Goal: Information Seeking & Learning: Learn about a topic

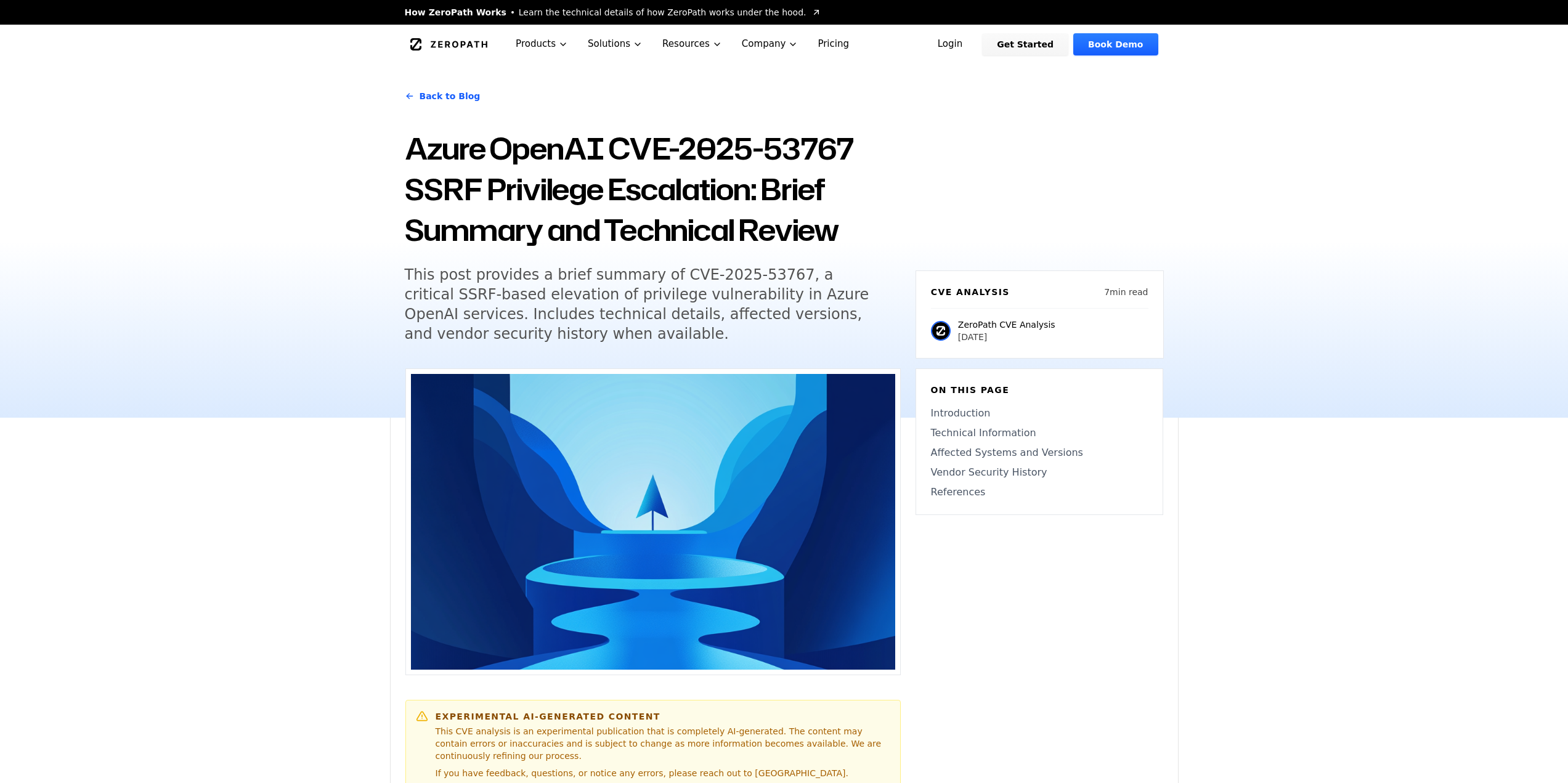
scroll to position [61, 0]
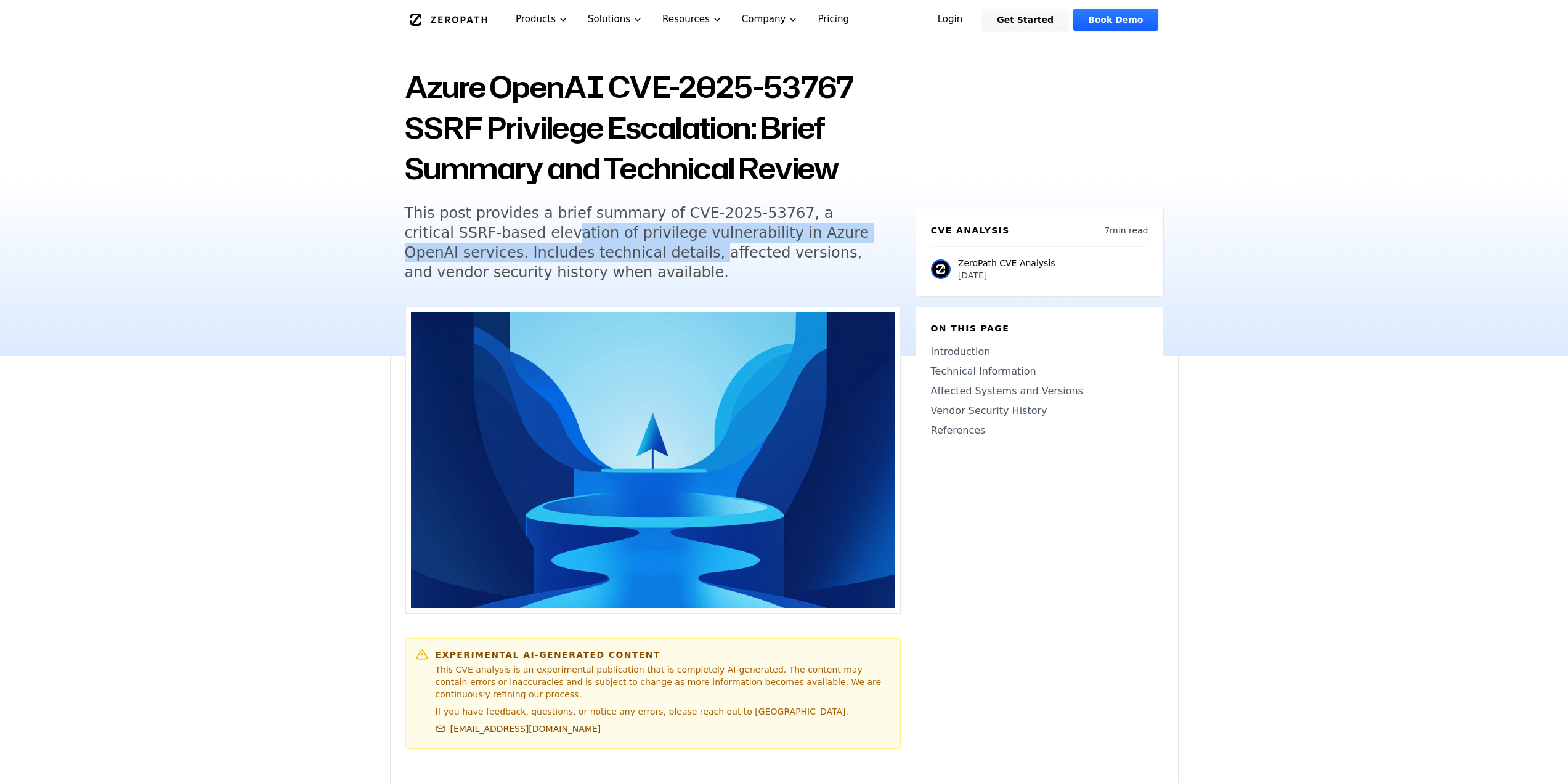
drag, startPoint x: 475, startPoint y: 225, endPoint x: 602, endPoint y: 258, distance: 131.2
click at [602, 258] on h5 "This post provides a brief summary of CVE-2025-53767, a critical SSRF-based ele…" at bounding box center [642, 243] width 473 height 79
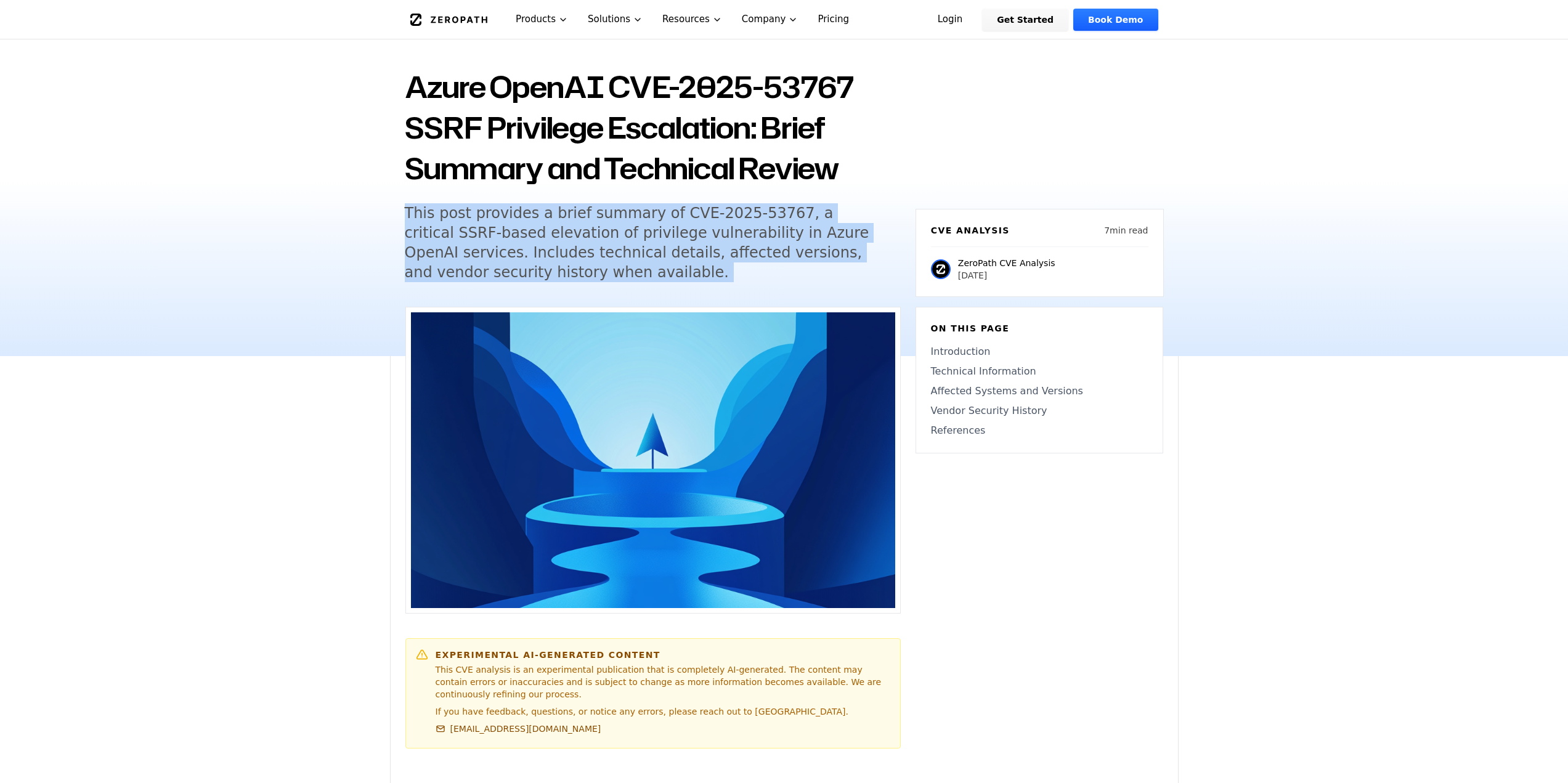
click at [602, 258] on h5 "This post provides a brief summary of CVE-2025-53767, a critical SSRF-based ele…" at bounding box center [642, 243] width 473 height 79
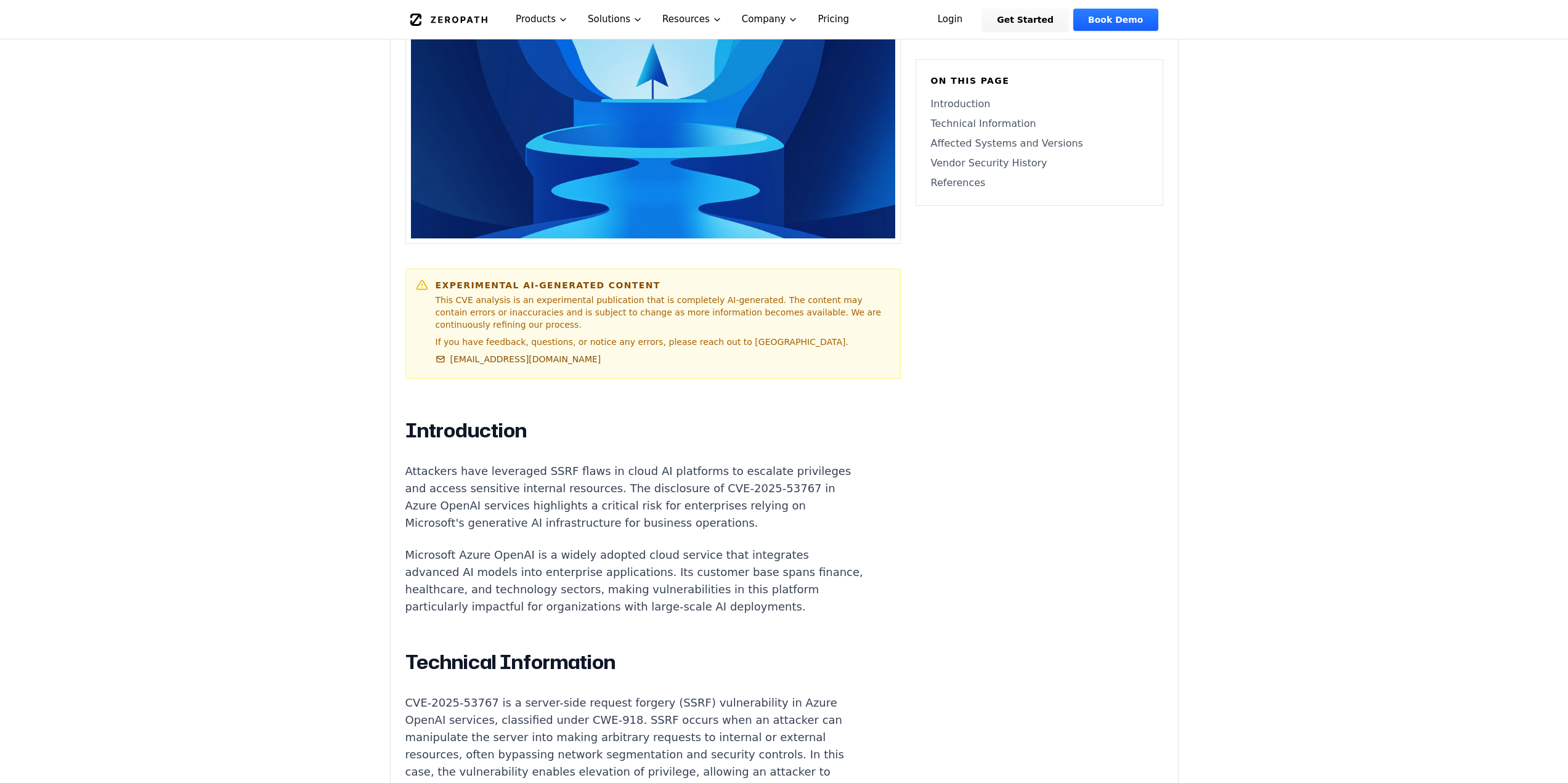
scroll to position [493, 0]
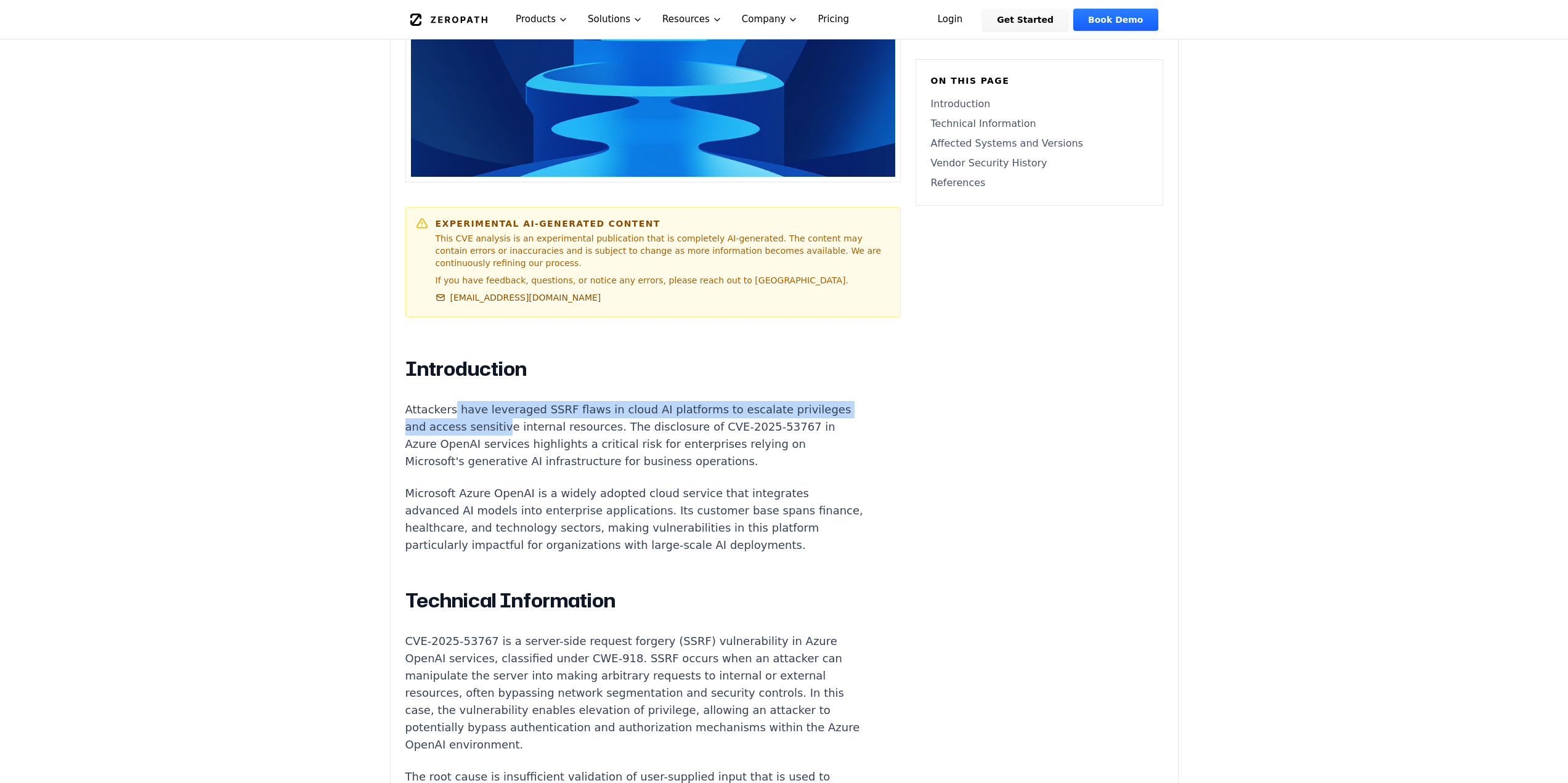
drag, startPoint x: 458, startPoint y: 403, endPoint x: 502, endPoint y: 410, distance: 44.6
click at [502, 410] on p "Attackers have leveraged SSRF flaws in cloud AI platforms to escalate privilege…" at bounding box center [635, 436] width 458 height 69
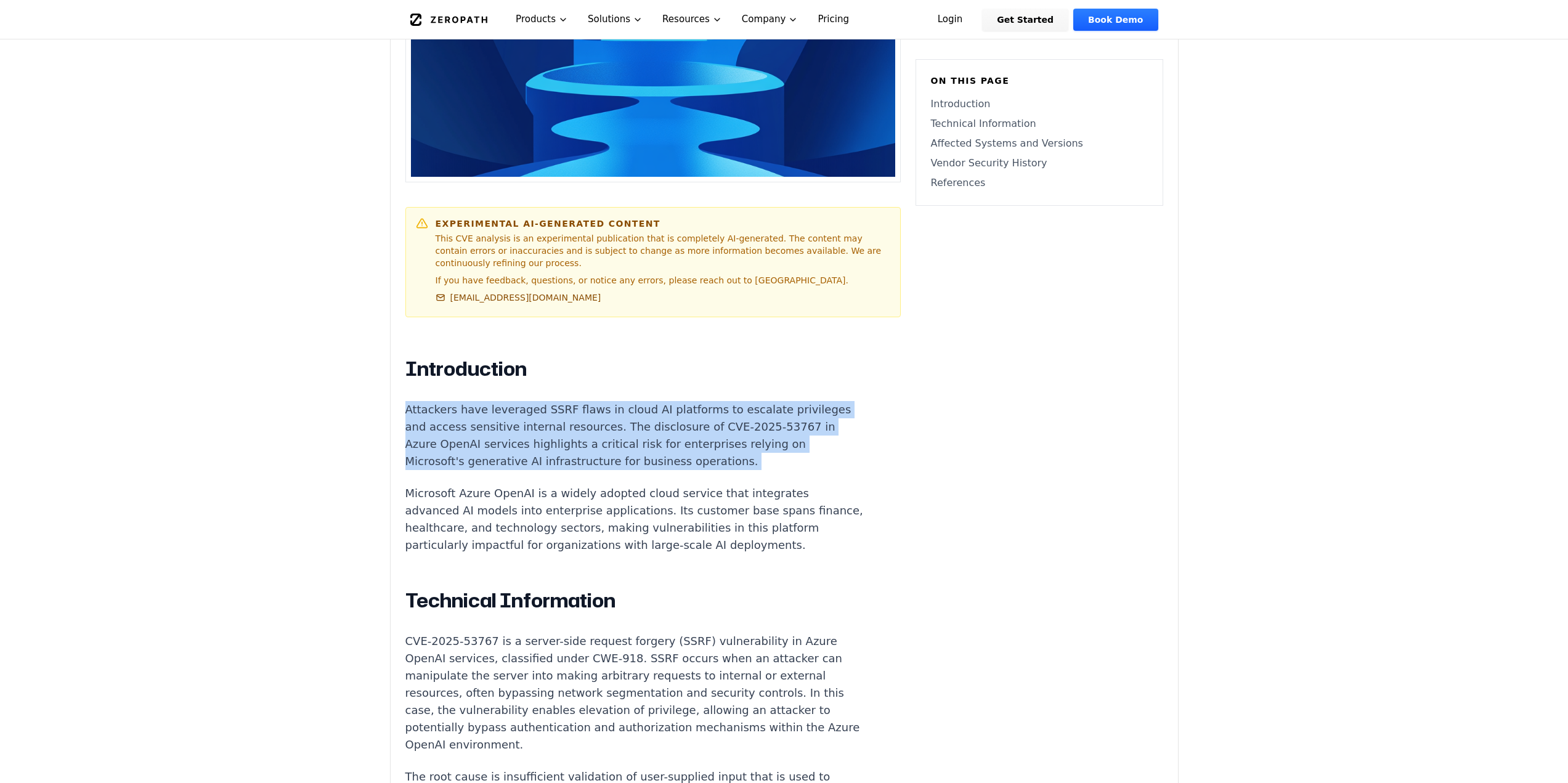
click at [502, 410] on p "Attackers have leveraged SSRF flaws in cloud AI platforms to escalate privilege…" at bounding box center [635, 436] width 458 height 69
click at [528, 409] on p "Attackers have leveraged SSRF flaws in cloud AI platforms to escalate privilege…" at bounding box center [635, 436] width 458 height 69
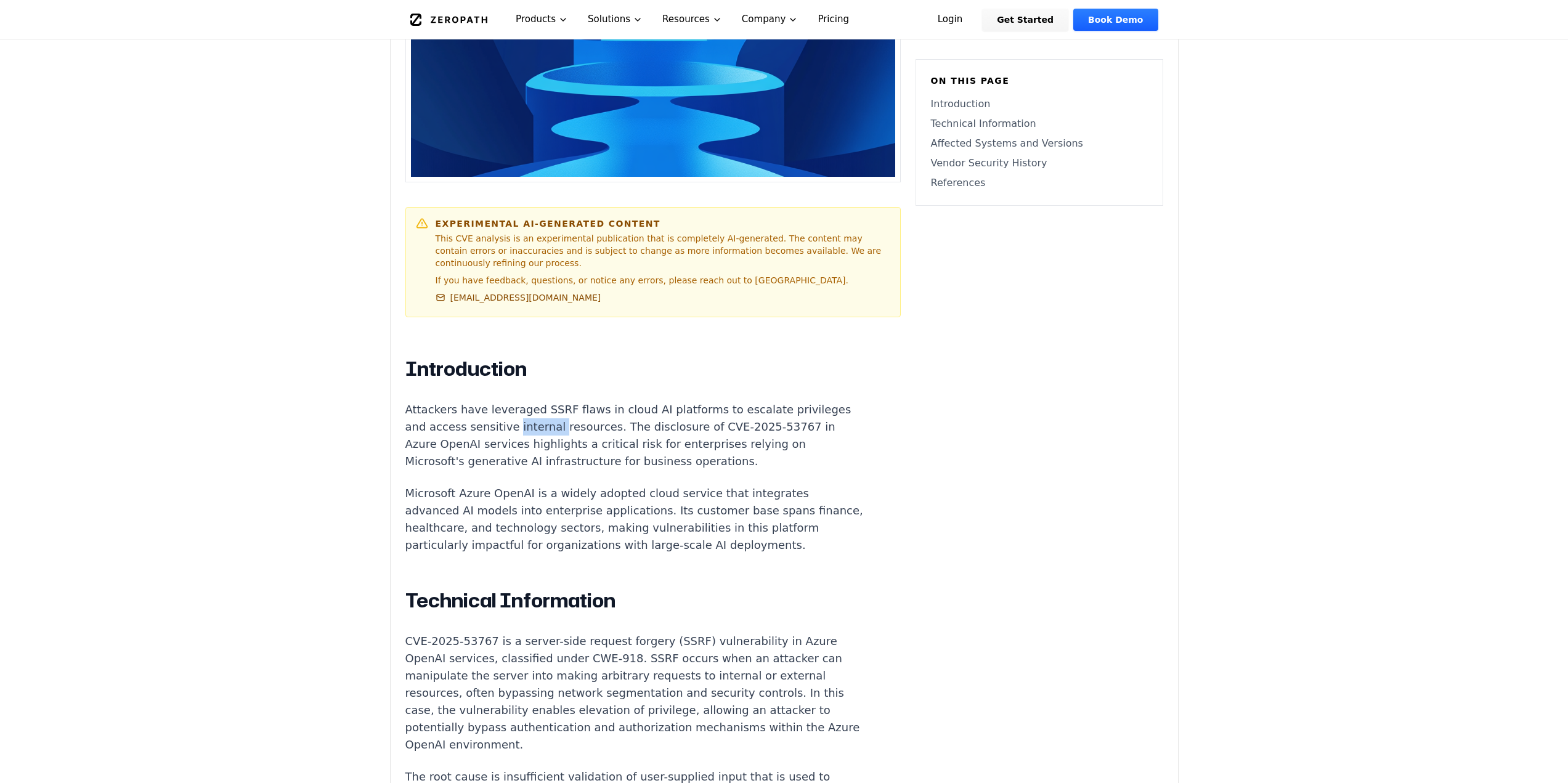
click at [528, 409] on p "Attackers have leveraged SSRF flaws in cloud AI platforms to escalate privilege…" at bounding box center [635, 436] width 458 height 69
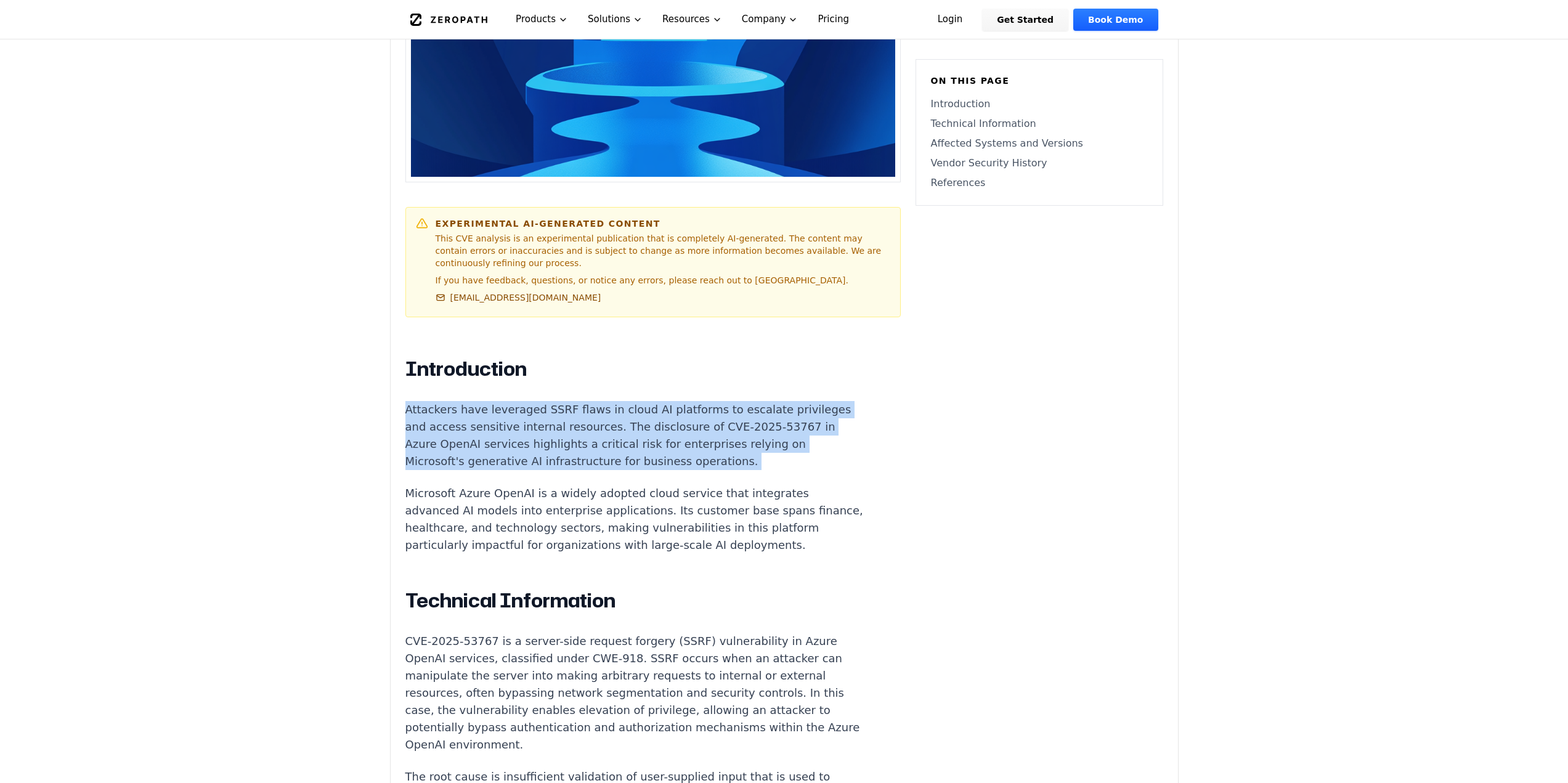
click at [528, 409] on p "Attackers have leveraged SSRF flaws in cloud AI platforms to escalate privilege…" at bounding box center [635, 436] width 458 height 69
click at [444, 428] on p "Attackers have leveraged SSRF flaws in cloud AI platforms to escalate privilege…" at bounding box center [635, 436] width 458 height 69
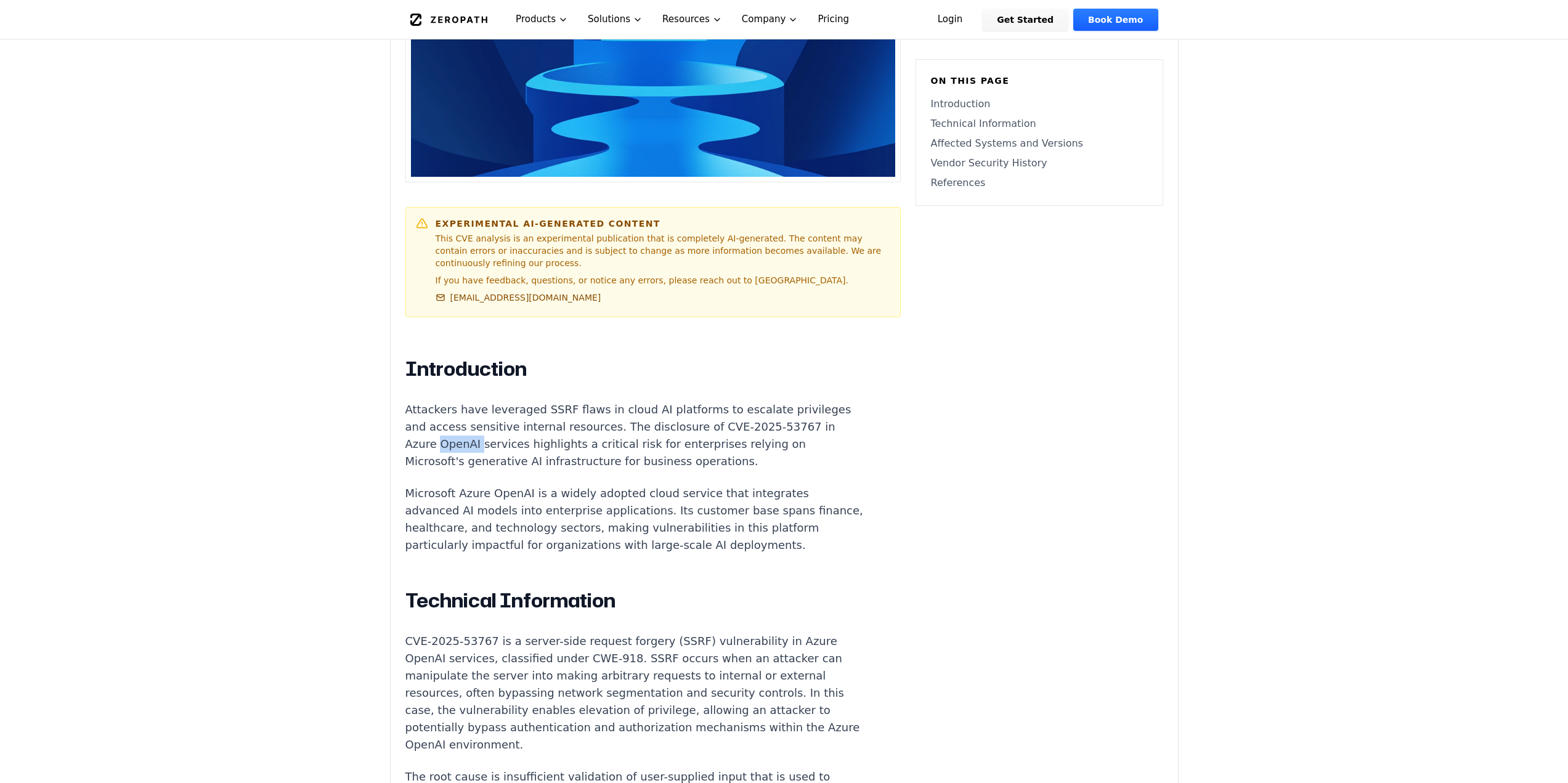
click at [444, 428] on p "Attackers have leveraged SSRF flaws in cloud AI platforms to escalate privilege…" at bounding box center [635, 436] width 458 height 69
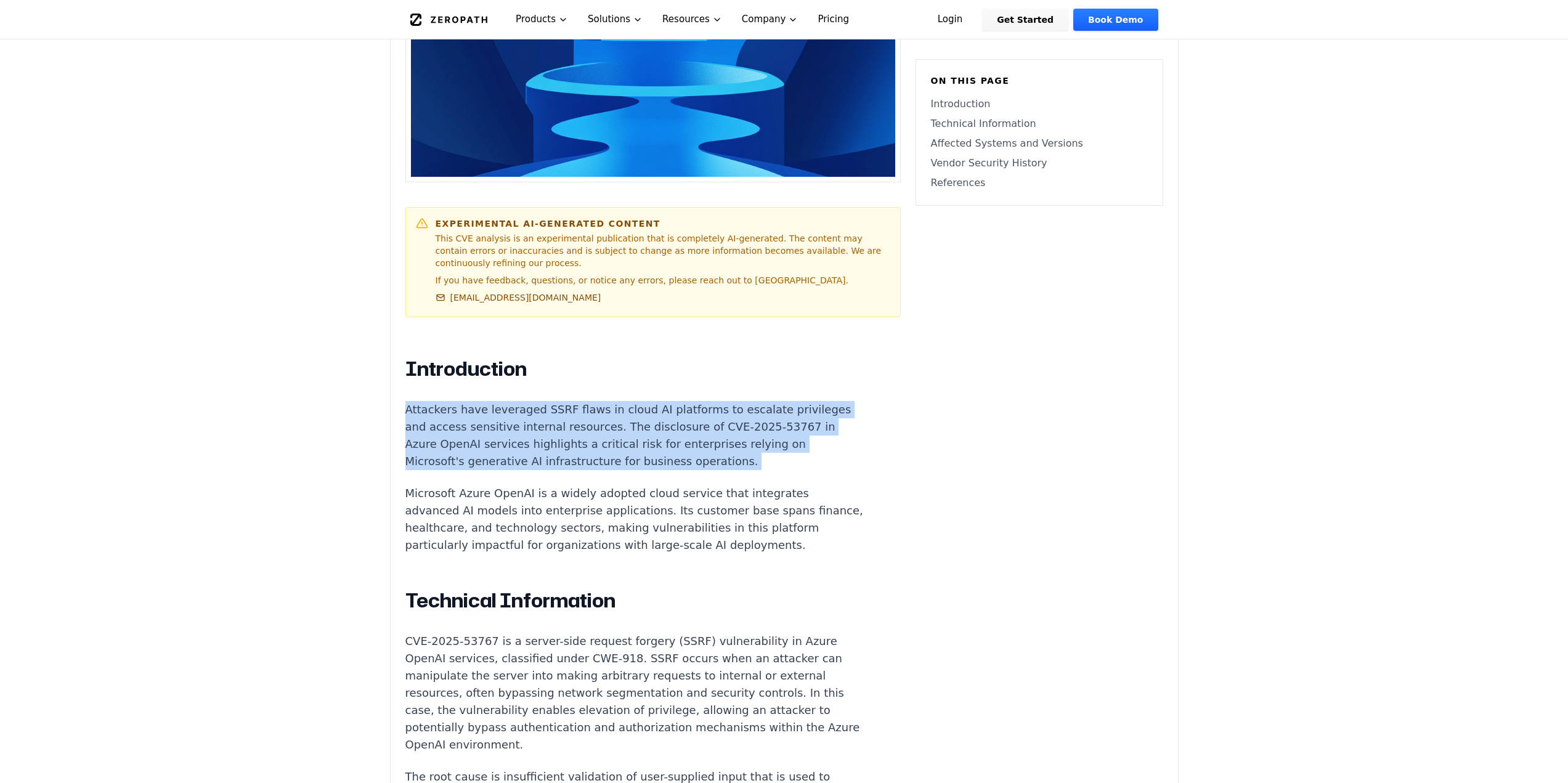
click at [444, 428] on p "Attackers have leveraged SSRF flaws in cloud AI platforms to escalate privilege…" at bounding box center [635, 436] width 458 height 69
click at [544, 421] on p "Attackers have leveraged SSRF flaws in cloud AI platforms to escalate privilege…" at bounding box center [635, 436] width 458 height 69
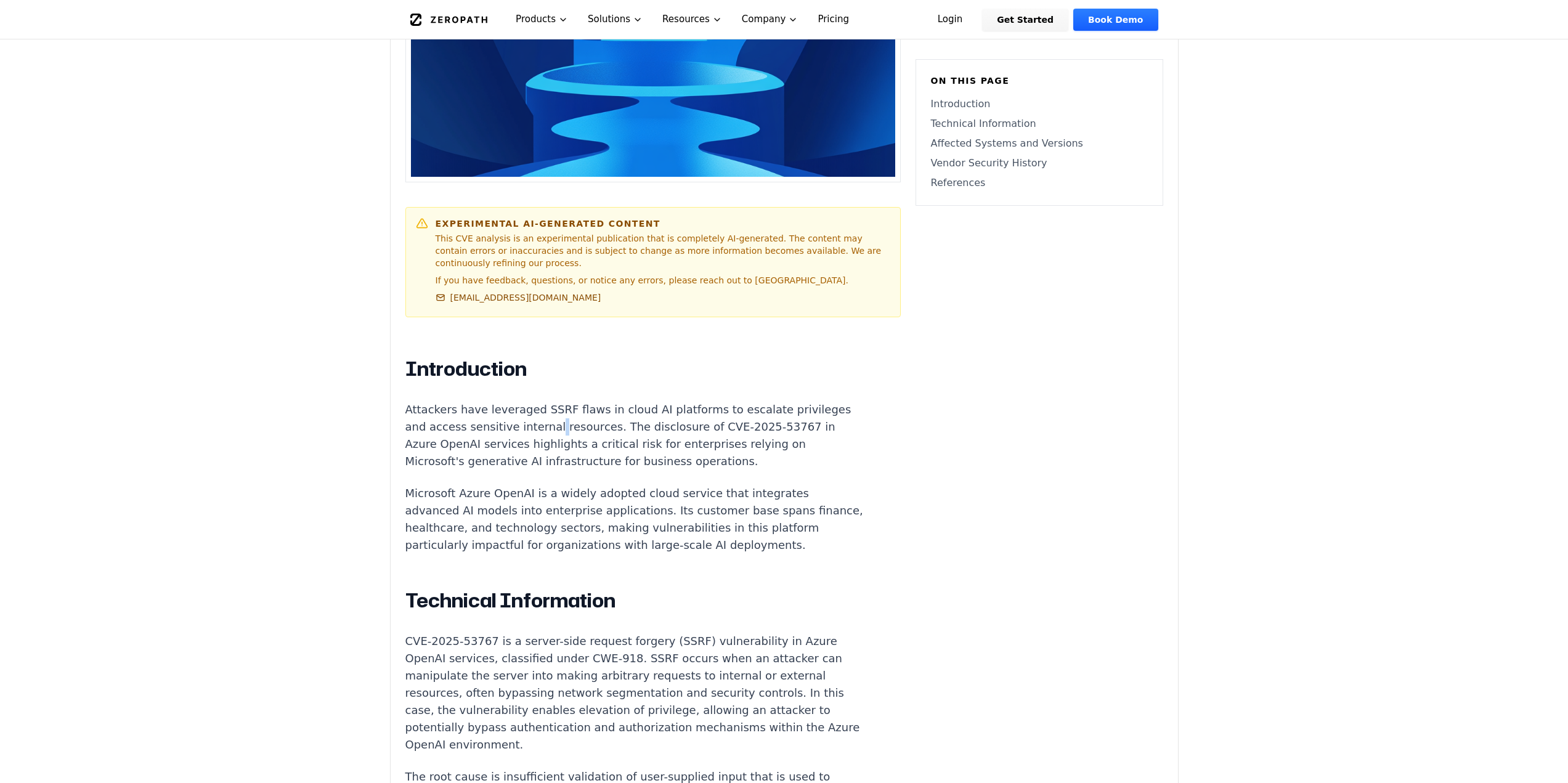
click at [544, 421] on p "Attackers have leveraged SSRF flaws in cloud AI platforms to escalate privilege…" at bounding box center [635, 436] width 458 height 69
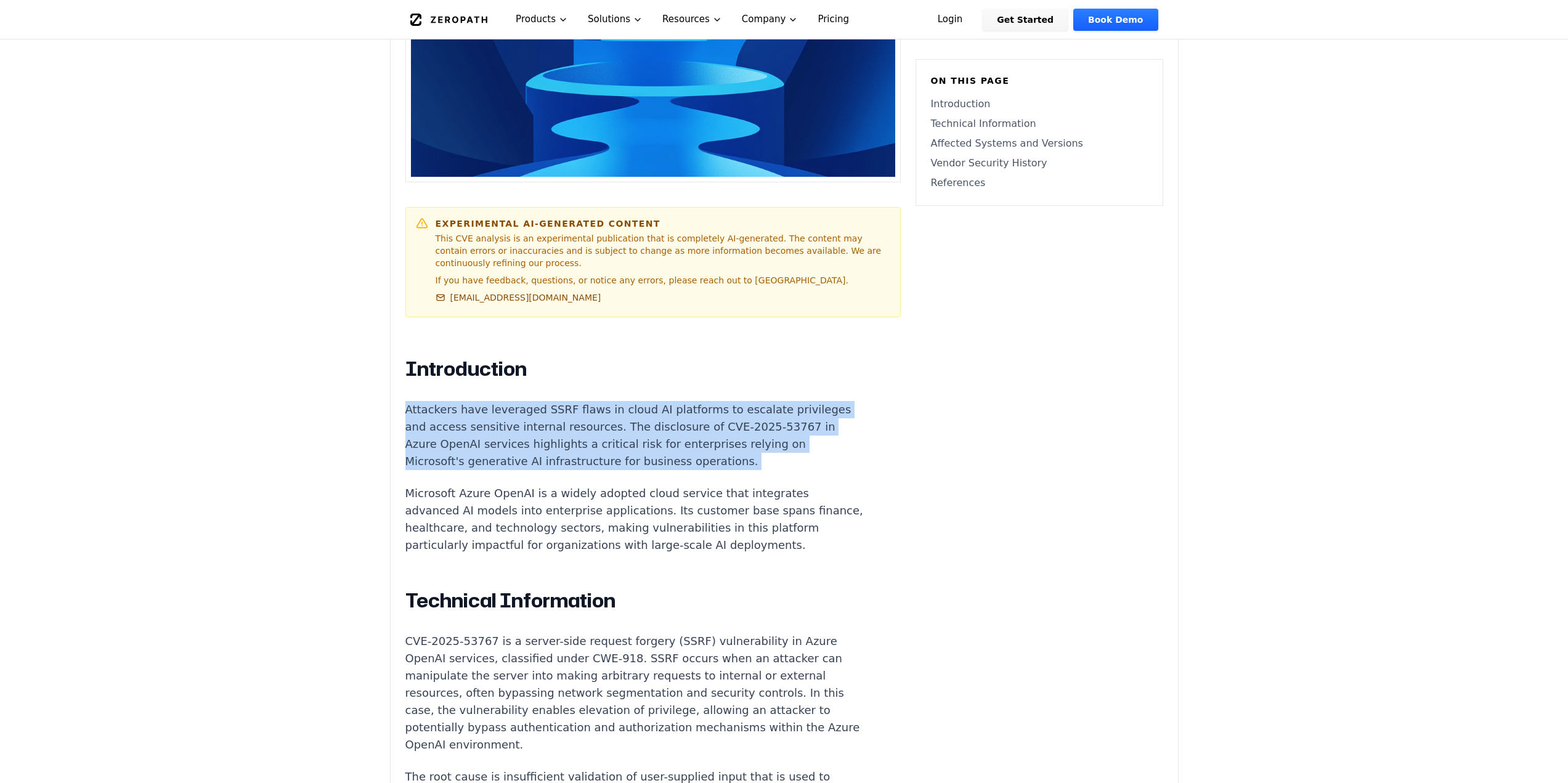
click at [544, 421] on p "Attackers have leveraged SSRF flaws in cloud AI platforms to escalate privilege…" at bounding box center [635, 436] width 458 height 69
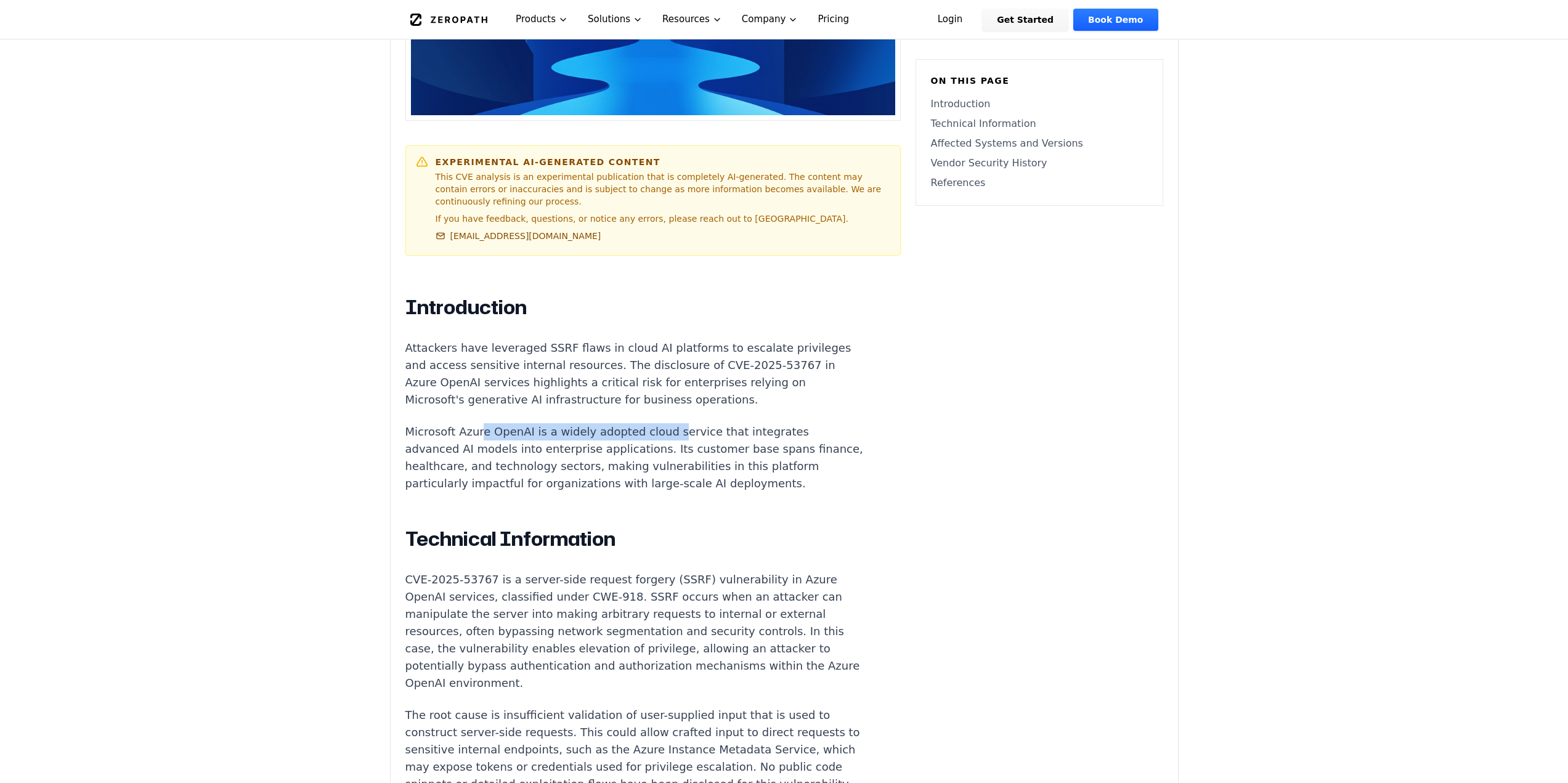
drag, startPoint x: 477, startPoint y: 425, endPoint x: 682, endPoint y: 413, distance: 205.4
click at [680, 424] on p "Microsoft Azure OpenAI is a widely adopted cloud service that integrates advanc…" at bounding box center [635, 458] width 458 height 69
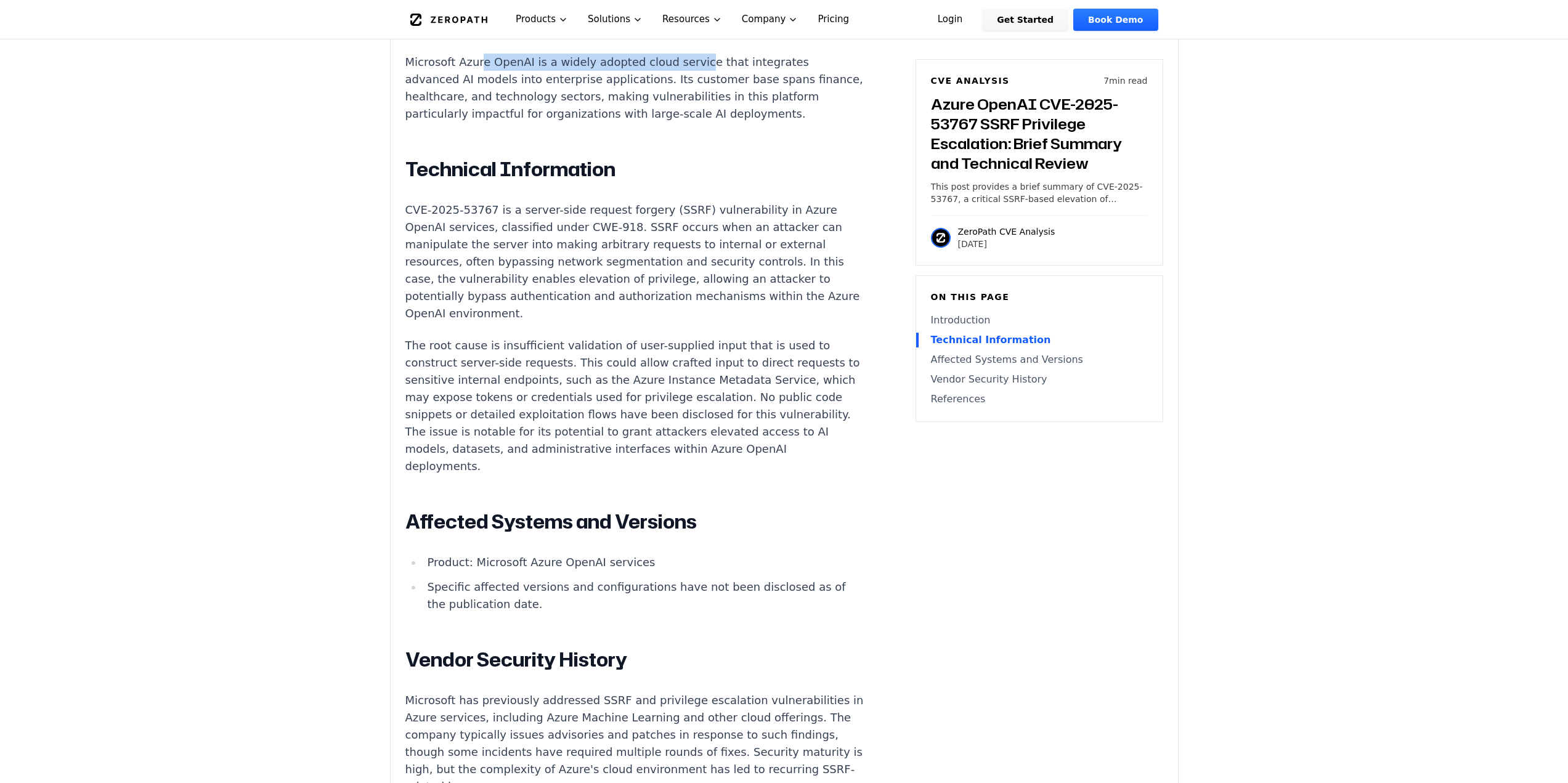
scroll to position [1109, 0]
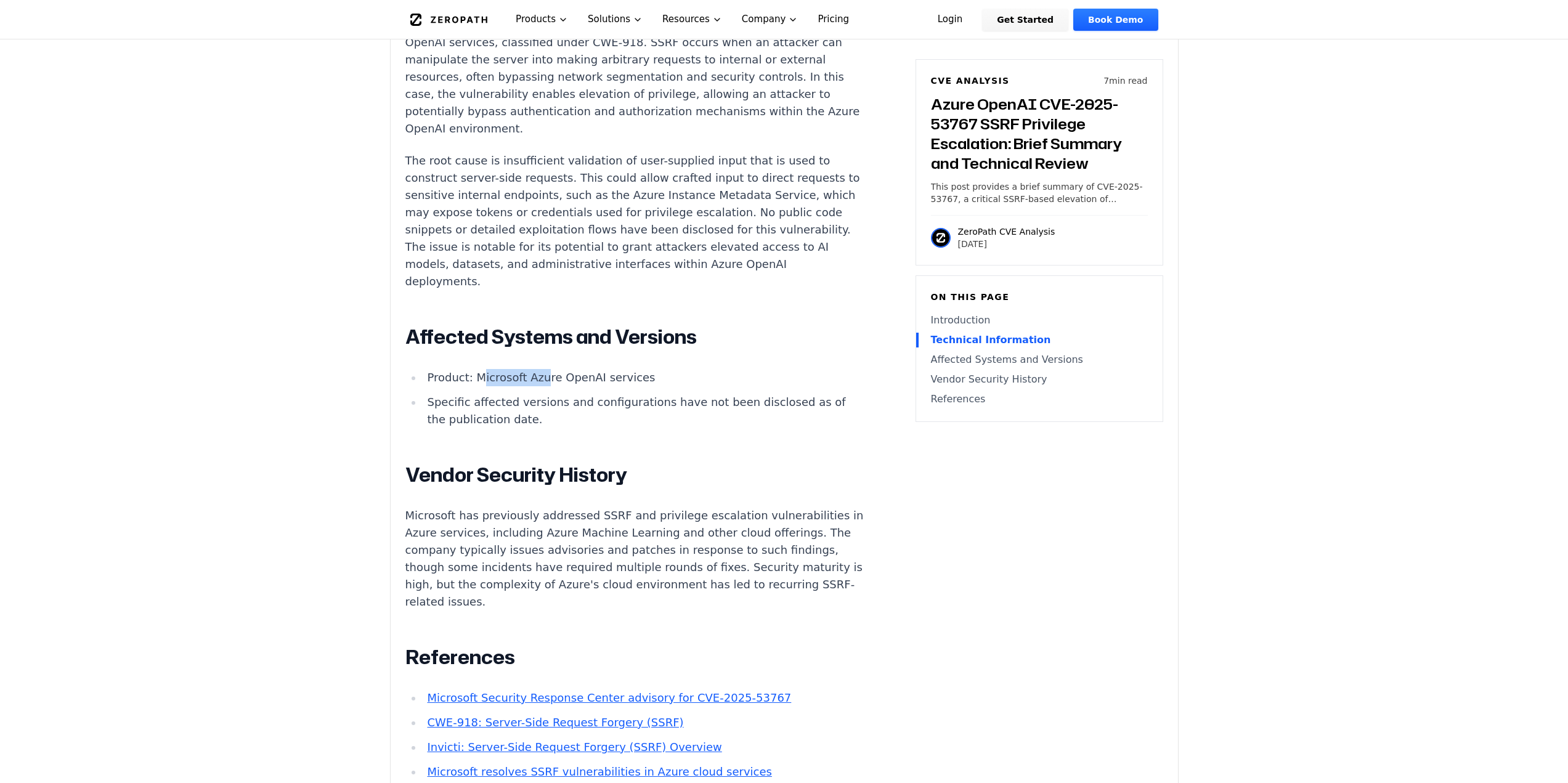
drag, startPoint x: 506, startPoint y: 382, endPoint x: 548, endPoint y: 380, distance: 42.0
click at [546, 380] on li "Product: Microsoft Azure OpenAI services" at bounding box center [643, 378] width 441 height 17
click at [548, 380] on li "Product: Microsoft Azure OpenAI services" at bounding box center [643, 378] width 441 height 17
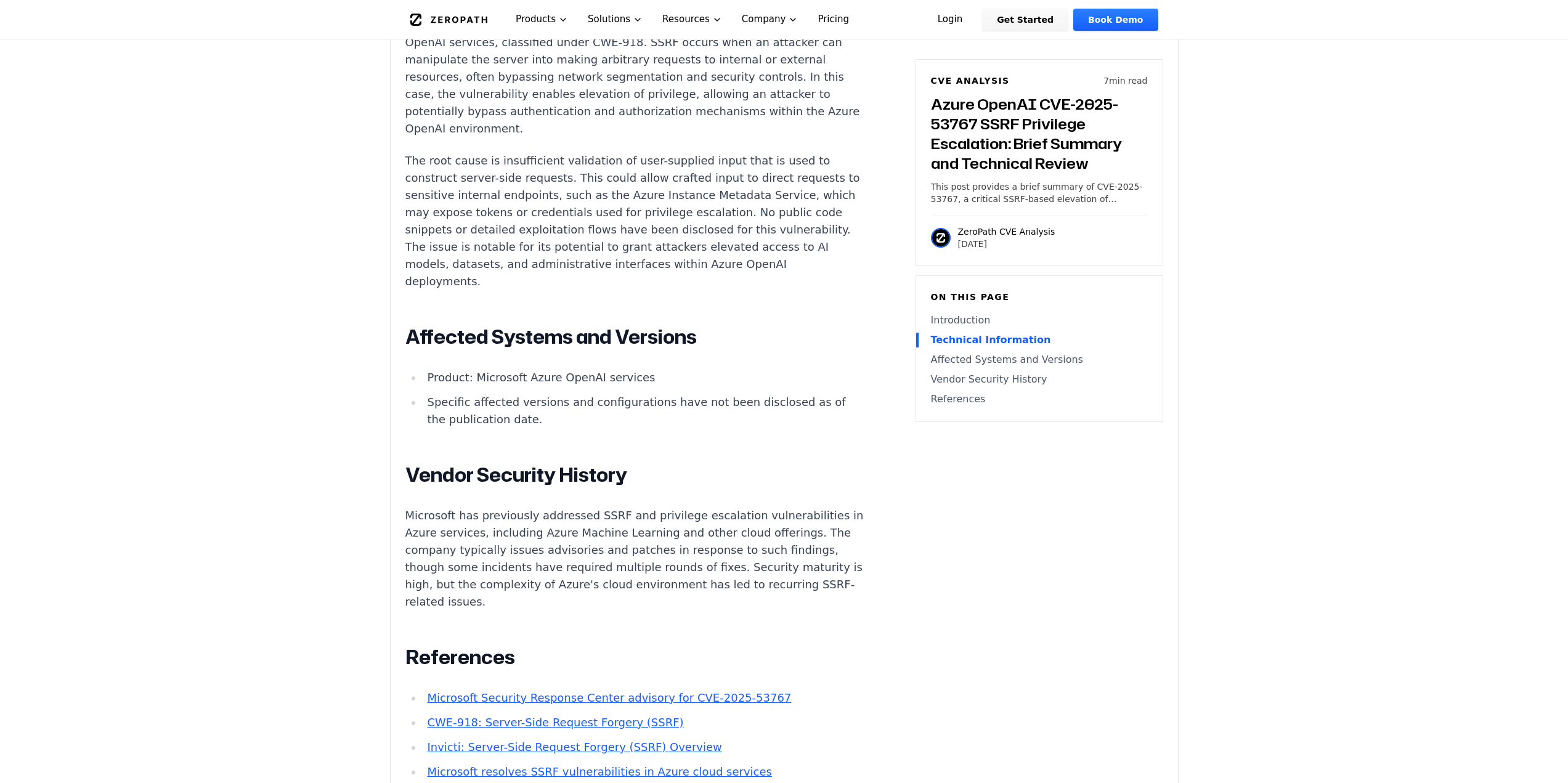
click at [475, 415] on li "Specific affected versions and configurations have not been disclosed as of the…" at bounding box center [643, 411] width 441 height 35
click at [526, 410] on li "Specific affected versions and configurations have not been disclosed as of the…" at bounding box center [643, 411] width 441 height 35
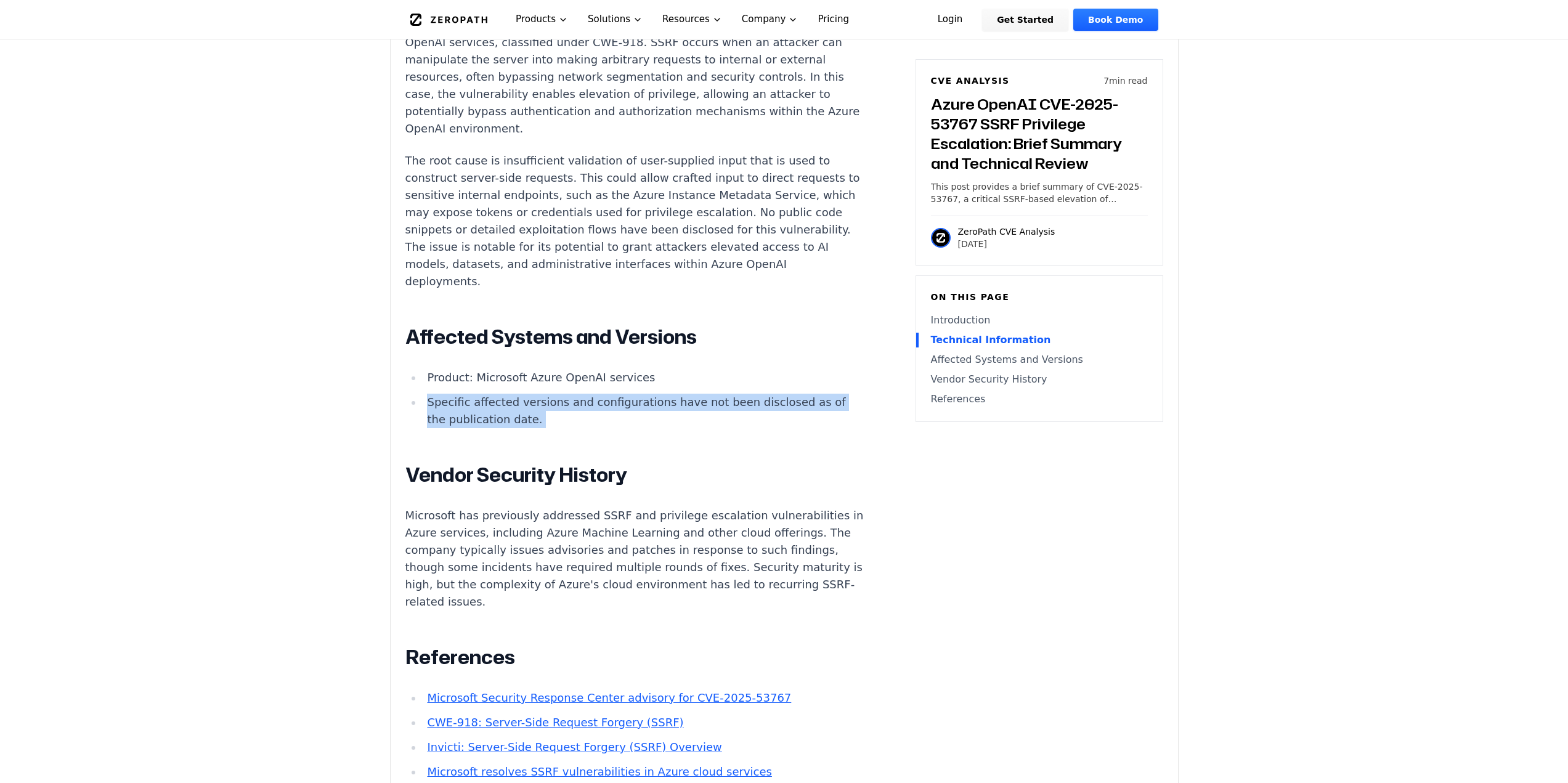
click at [526, 410] on li "Specific affected versions and configurations have not been disclosed as of the…" at bounding box center [643, 411] width 441 height 35
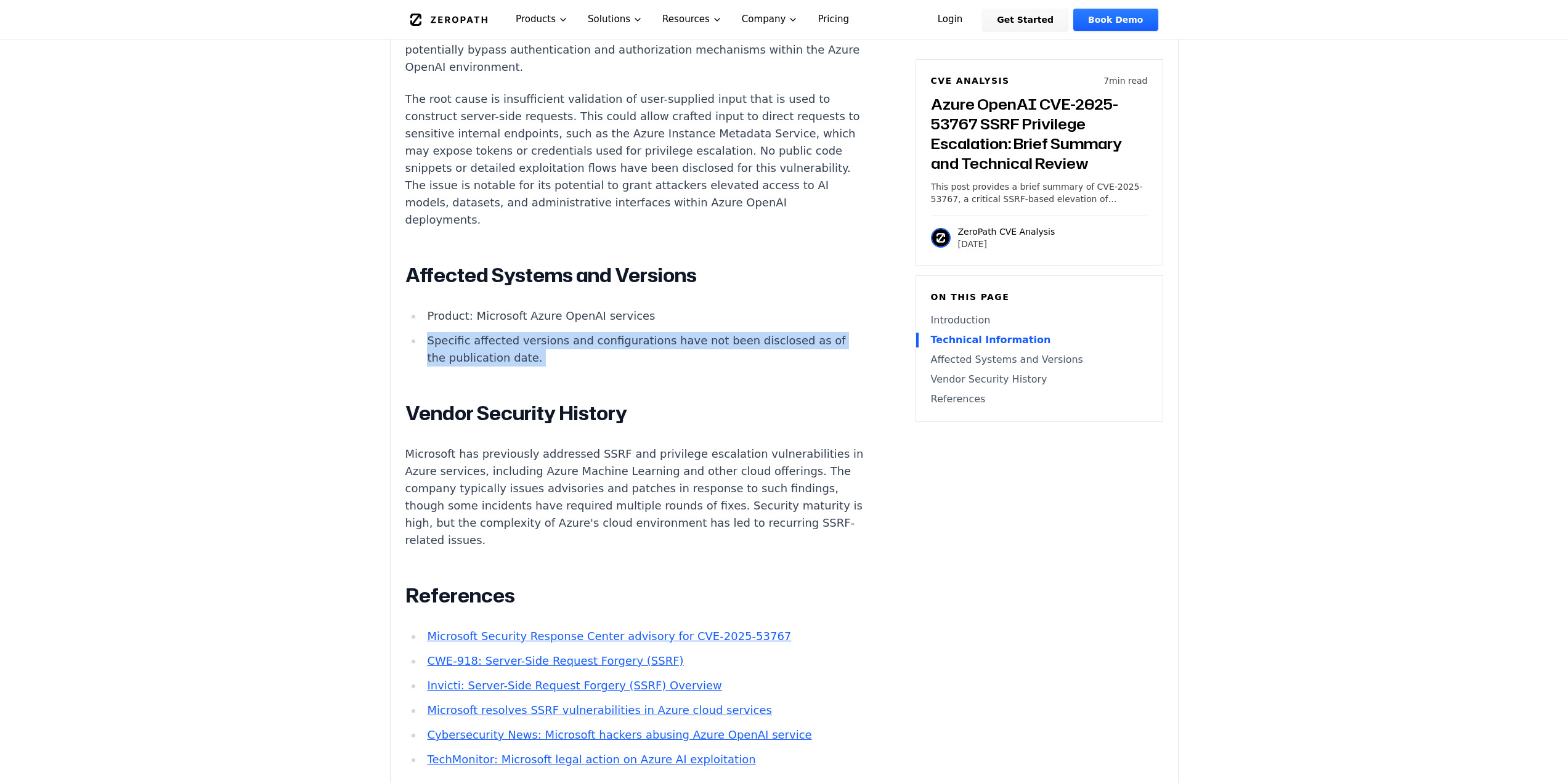
scroll to position [1232, 0]
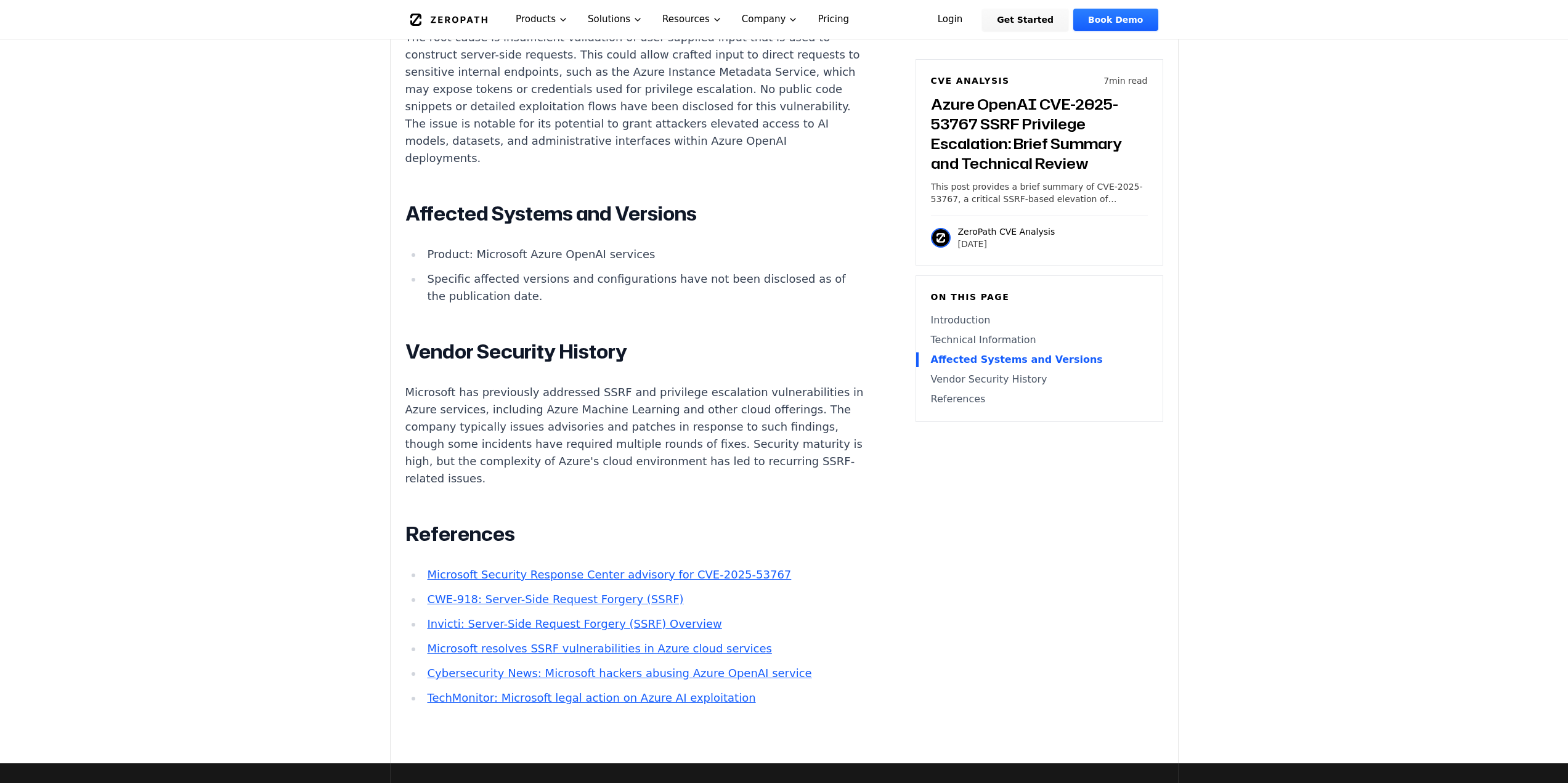
click at [463, 397] on p "Microsoft has previously addressed SSRF and privilege escalation vulnerabilitie…" at bounding box center [635, 436] width 458 height 104
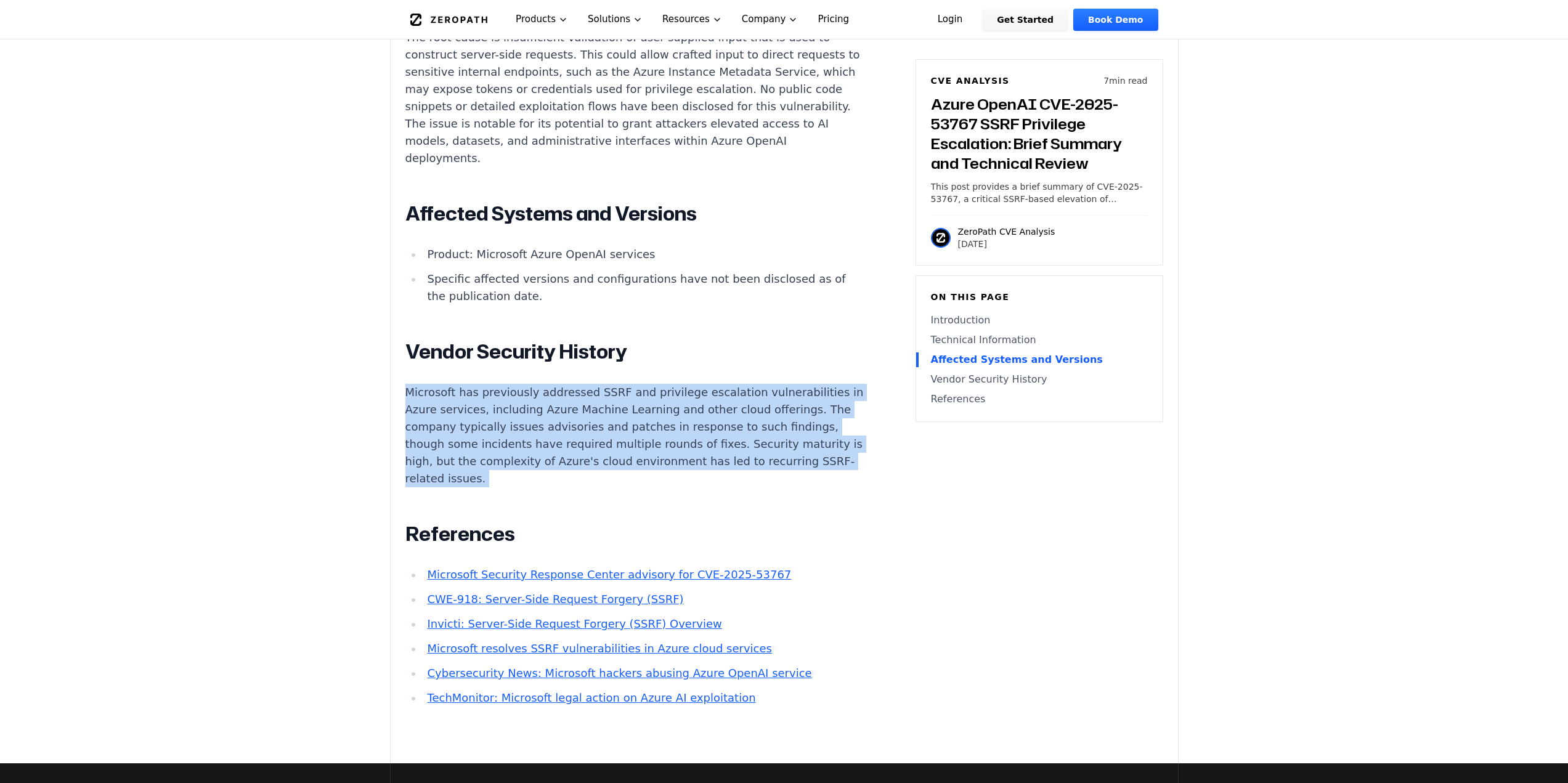
click at [463, 397] on p "Microsoft has previously addressed SSRF and privilege escalation vulnerabilitie…" at bounding box center [635, 436] width 458 height 104
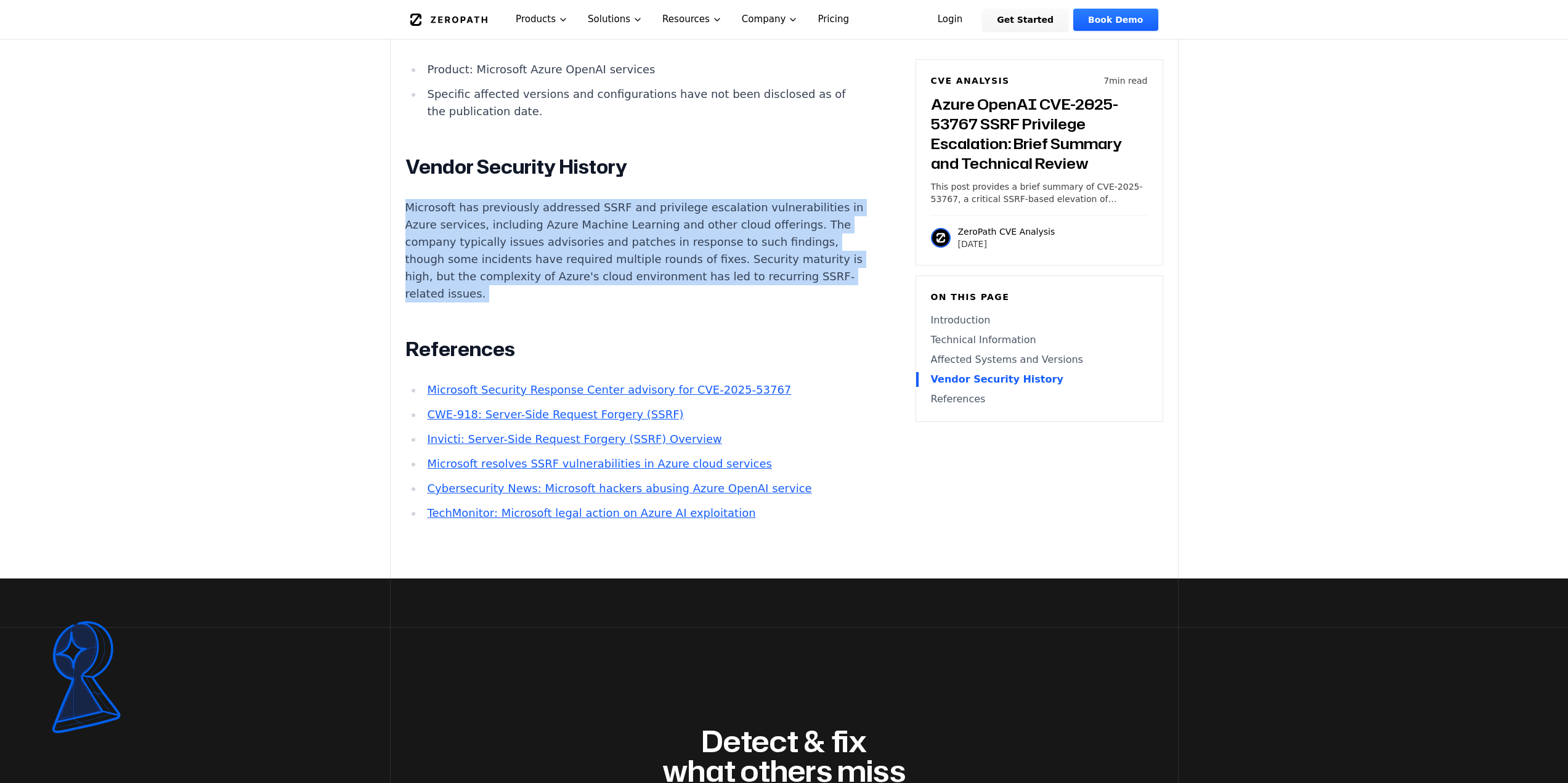
scroll to position [1479, 0]
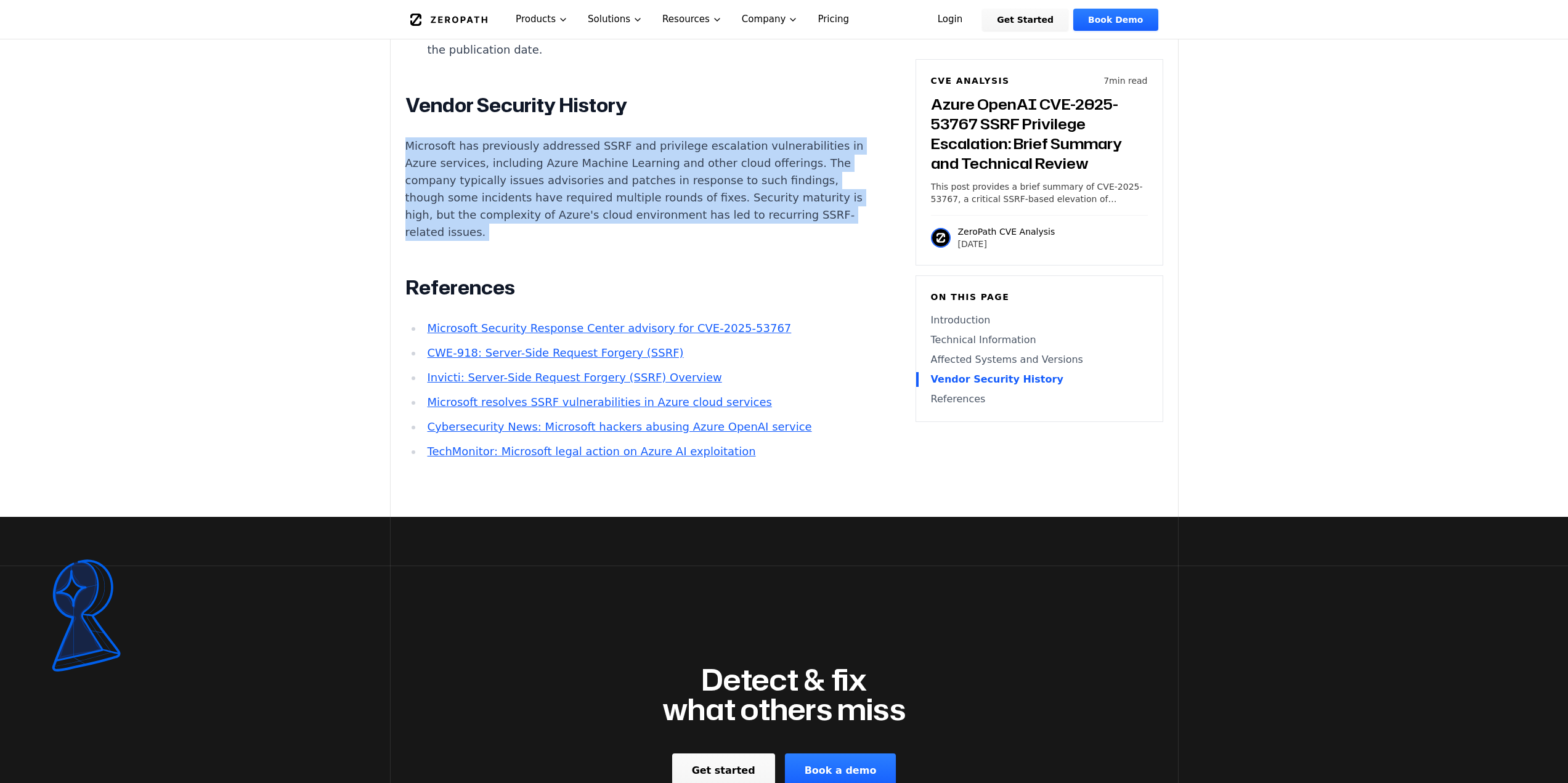
click at [493, 180] on p "Microsoft has previously addressed SSRF and privilege escalation vulnerabilitie…" at bounding box center [635, 189] width 458 height 104
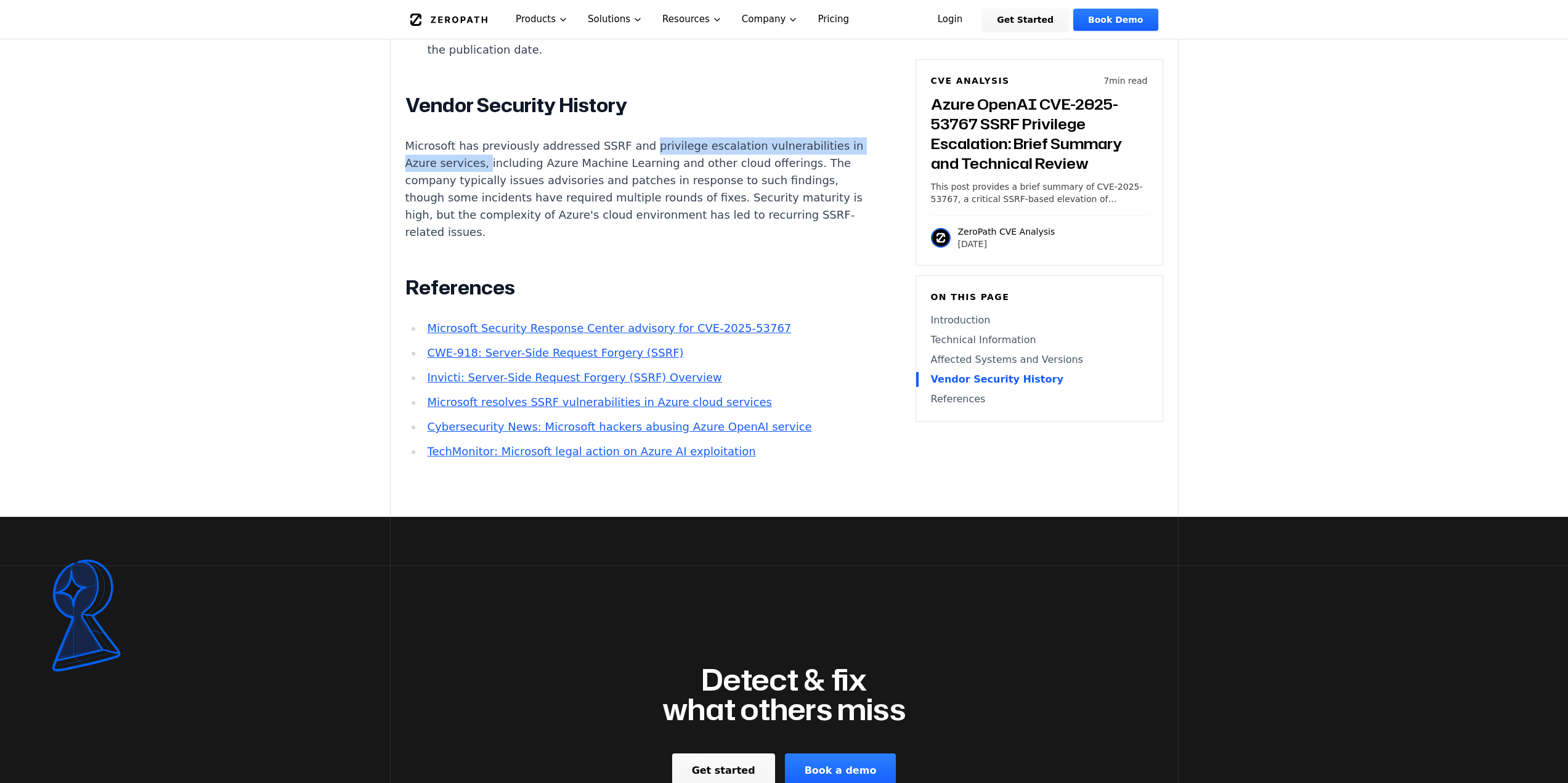
drag, startPoint x: 524, startPoint y: 160, endPoint x: 632, endPoint y: 151, distance: 108.4
click at [632, 151] on p "Microsoft has previously addressed SSRF and privilege escalation vulnerabilitie…" at bounding box center [635, 189] width 458 height 104
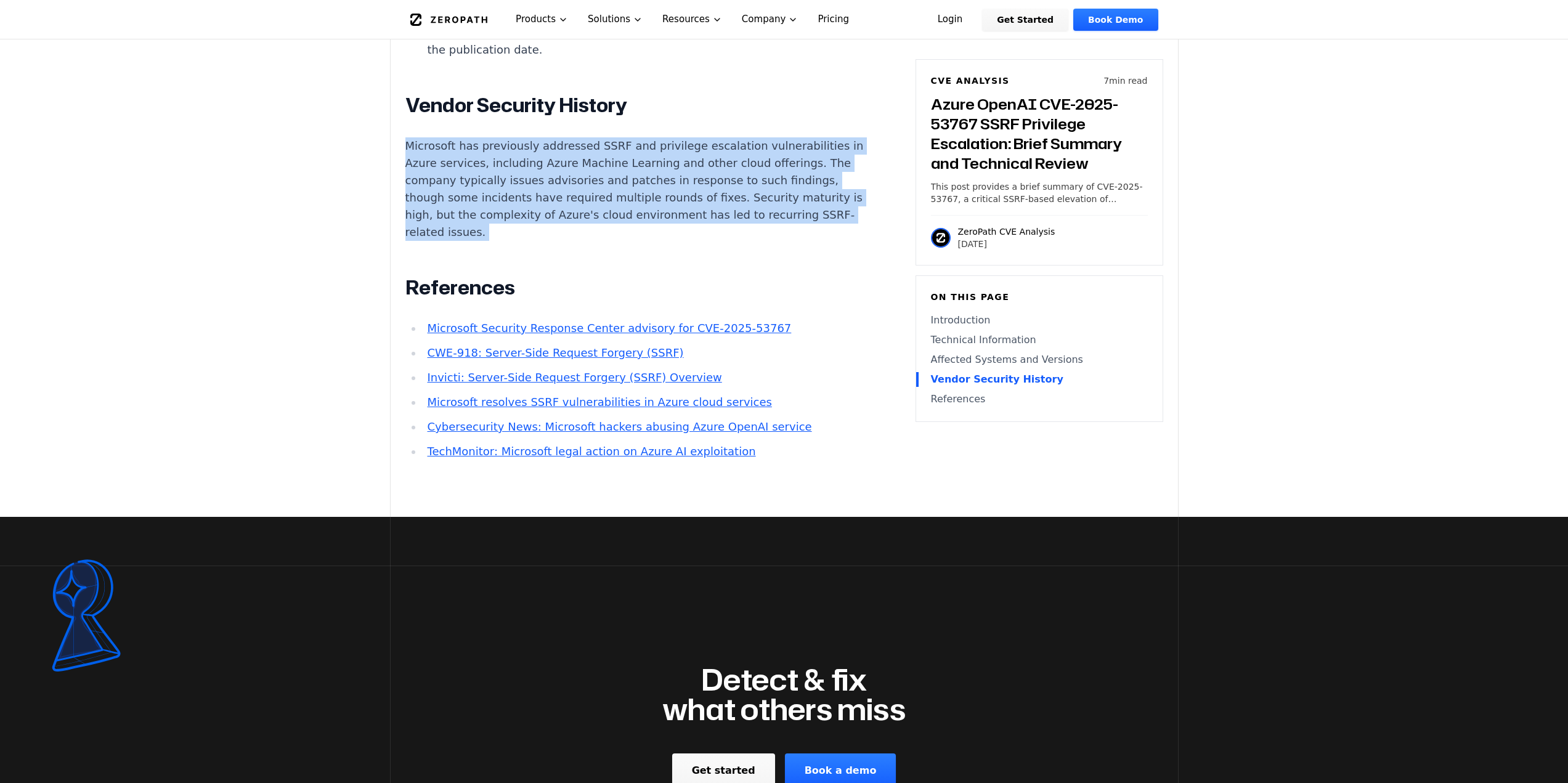
click at [632, 151] on p "Microsoft has previously addressed SSRF and privilege escalation vulnerabilitie…" at bounding box center [635, 189] width 458 height 104
click at [491, 157] on p "Microsoft has previously addressed SSRF and privilege escalation vulnerabilitie…" at bounding box center [635, 189] width 458 height 104
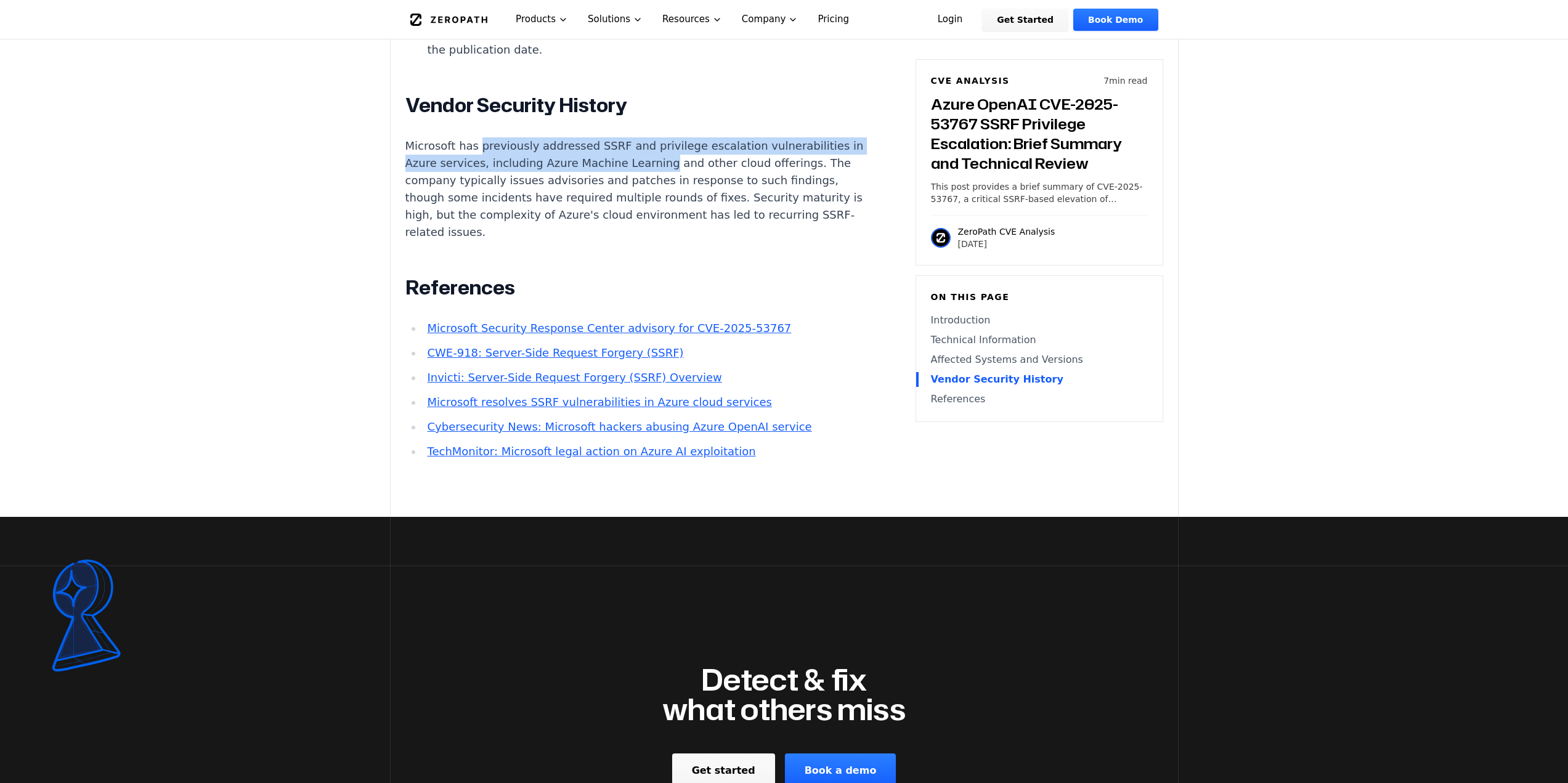
drag, startPoint x: 491, startPoint y: 157, endPoint x: 616, endPoint y: 168, distance: 125.5
click at [616, 168] on p "Microsoft has previously addressed SSRF and privilege escalation vulnerabilitie…" at bounding box center [635, 189] width 458 height 104
click at [618, 171] on p "Microsoft has previously addressed SSRF and privilege escalation vulnerabilitie…" at bounding box center [635, 189] width 458 height 104
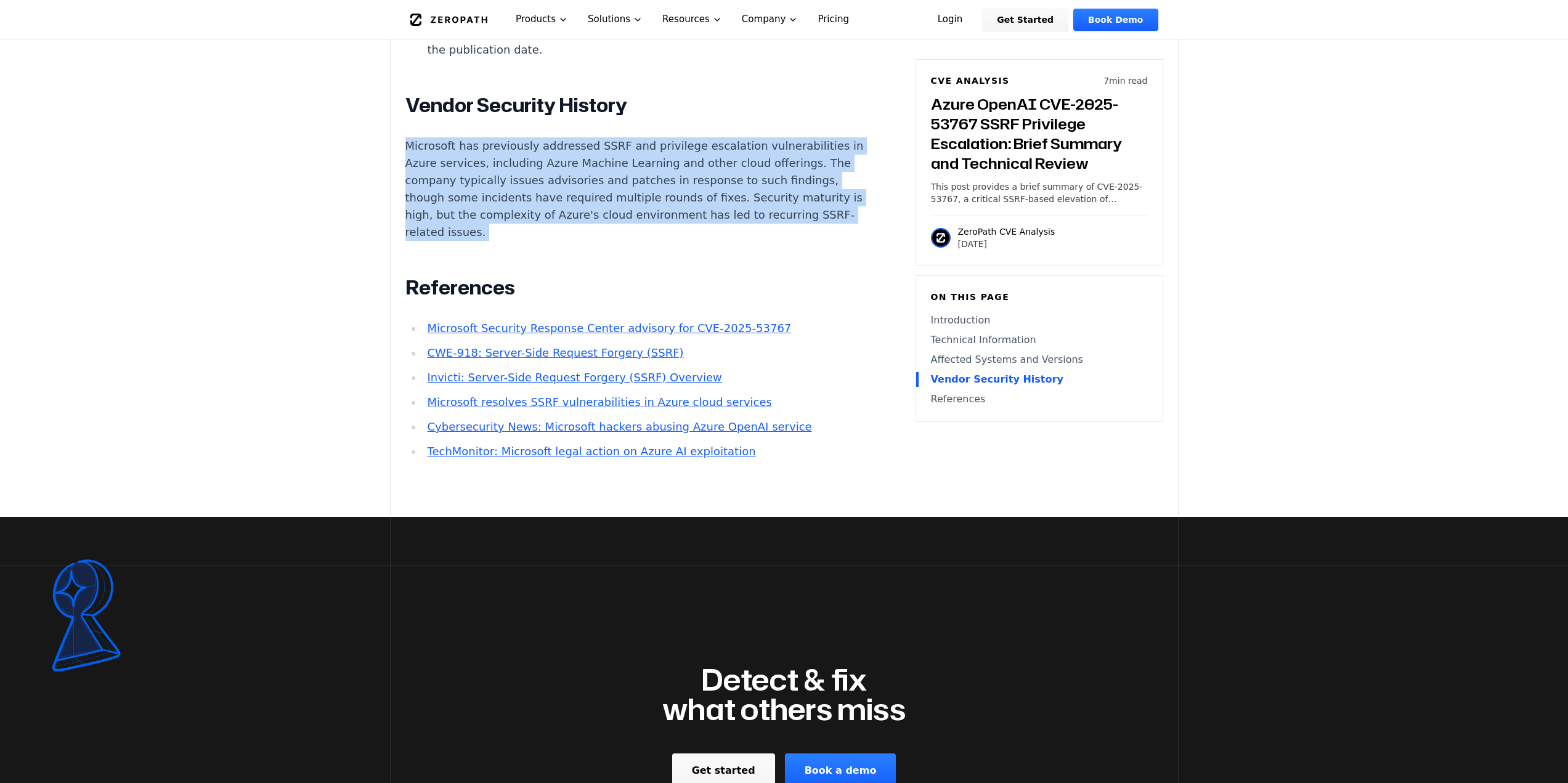
drag, startPoint x: 618, startPoint y: 171, endPoint x: 787, endPoint y: 171, distance: 169.0
click at [787, 171] on p "Microsoft has previously addressed SSRF and privilege escalation vulnerabilitie…" at bounding box center [635, 189] width 458 height 104
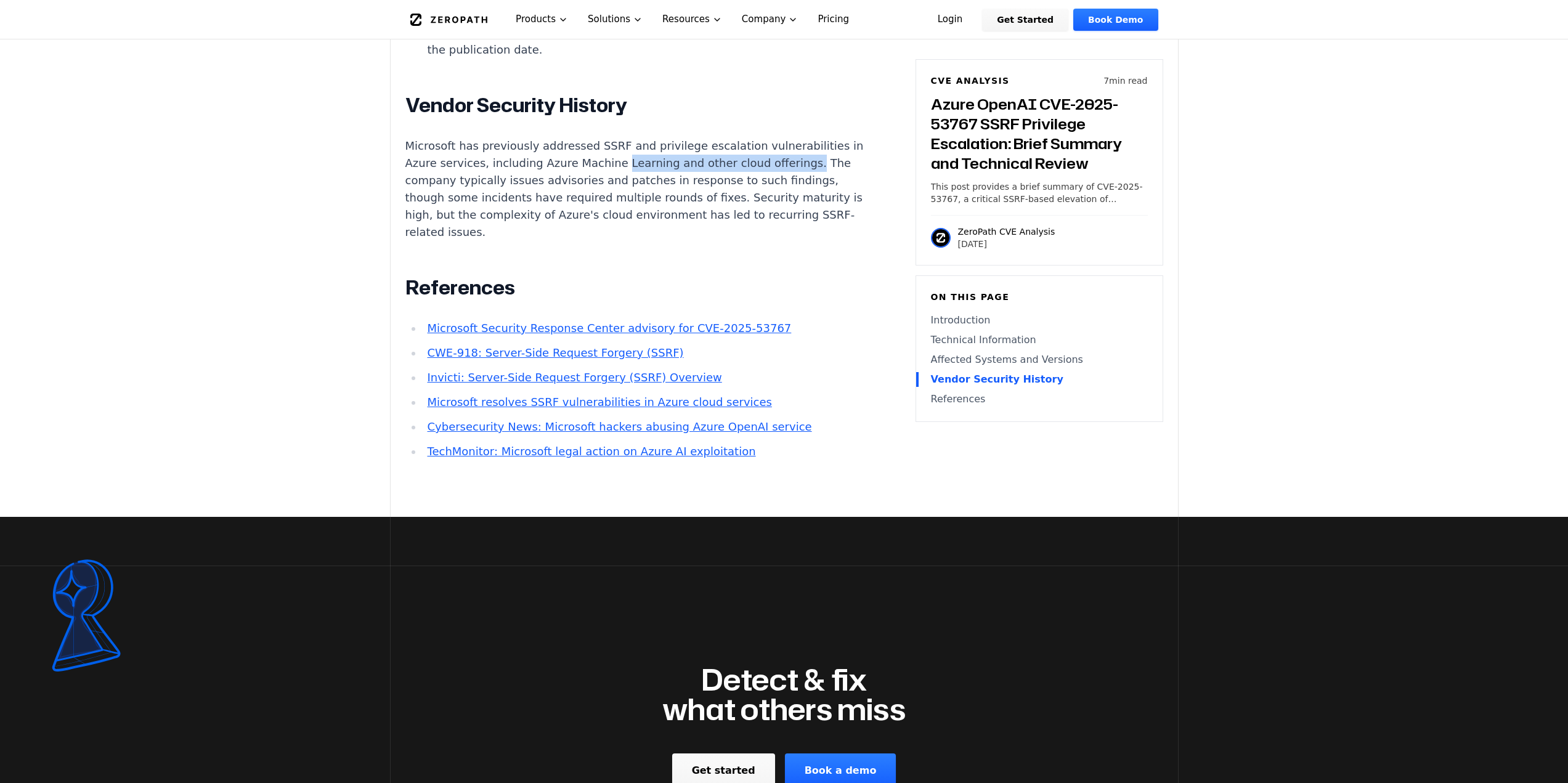
drag, startPoint x: 787, startPoint y: 171, endPoint x: 618, endPoint y: 170, distance: 169.0
click at [618, 170] on p "Microsoft has previously addressed SSRF and privilege escalation vulnerabilitie…" at bounding box center [635, 189] width 458 height 104
click at [461, 192] on p "Microsoft has previously addressed SSRF and privilege escalation vulnerabilitie…" at bounding box center [635, 189] width 458 height 104
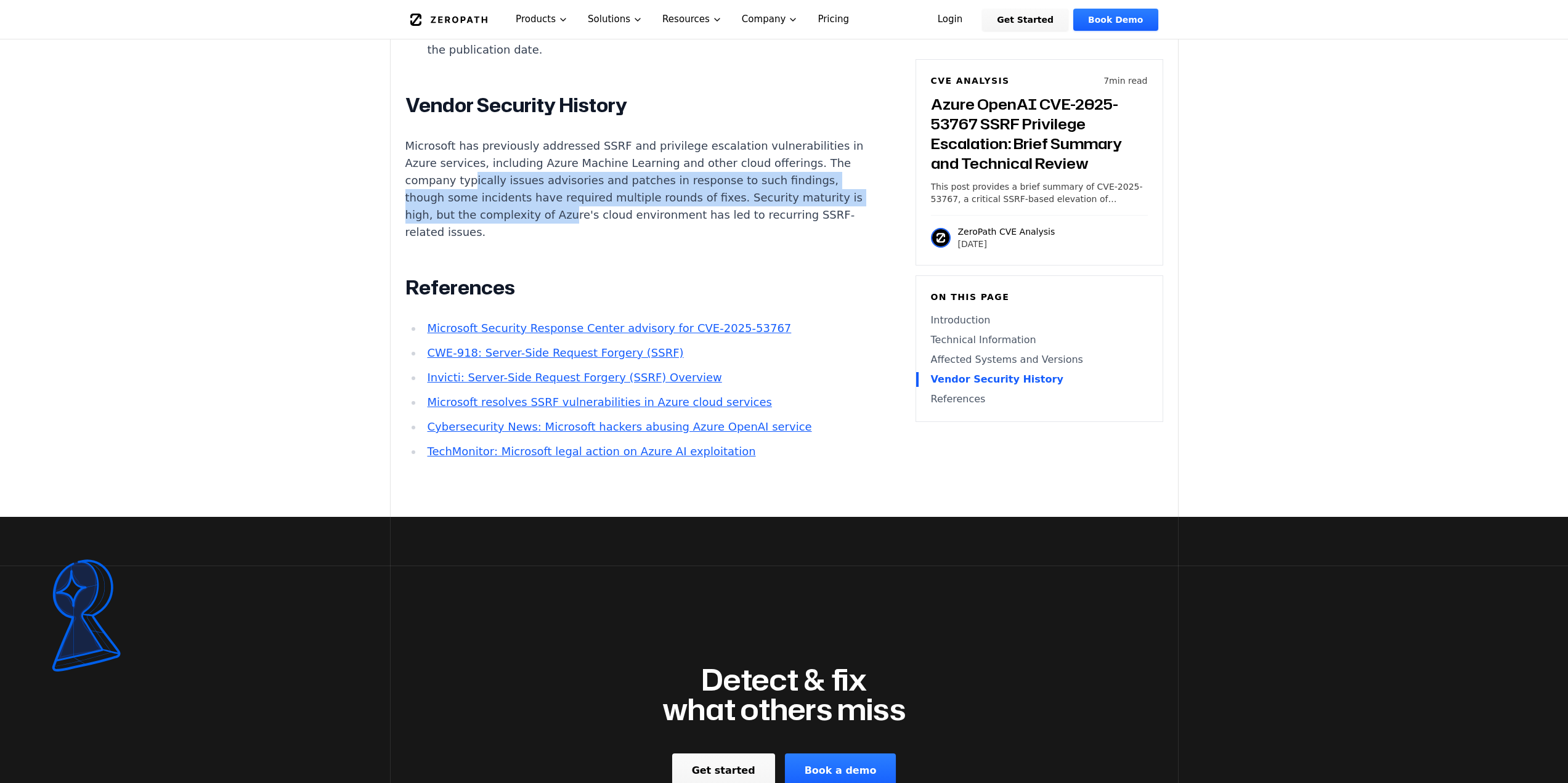
drag, startPoint x: 491, startPoint y: 184, endPoint x: 656, endPoint y: 222, distance: 169.3
click at [656, 222] on p "Microsoft has previously addressed SSRF and privilege escalation vulnerabilitie…" at bounding box center [635, 189] width 458 height 104
click at [649, 226] on p "Microsoft has previously addressed SSRF and privilege escalation vulnerabilitie…" at bounding box center [635, 189] width 458 height 104
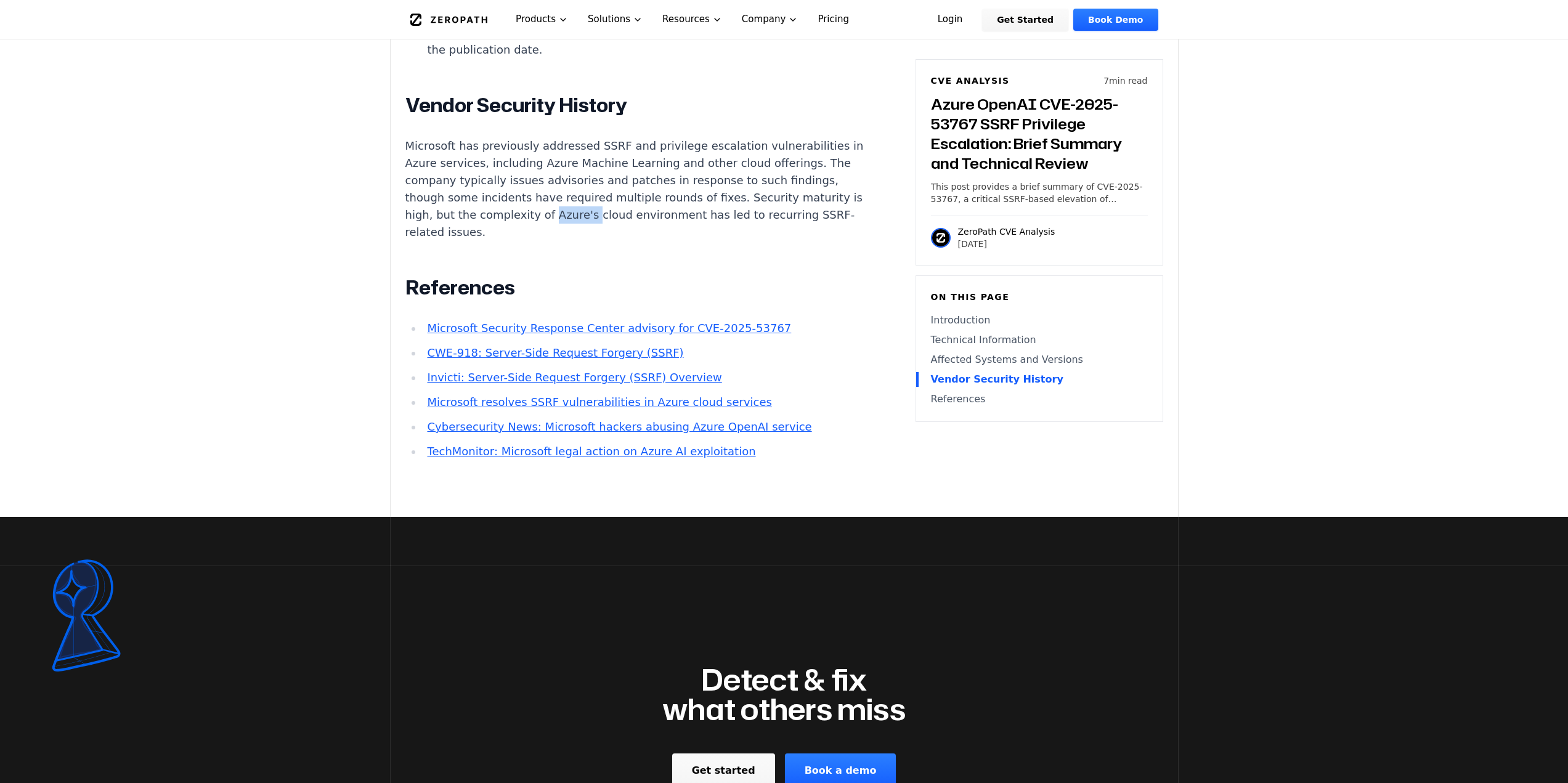
click at [649, 226] on p "Microsoft has previously addressed SSRF and privilege escalation vulnerabilitie…" at bounding box center [635, 189] width 458 height 104
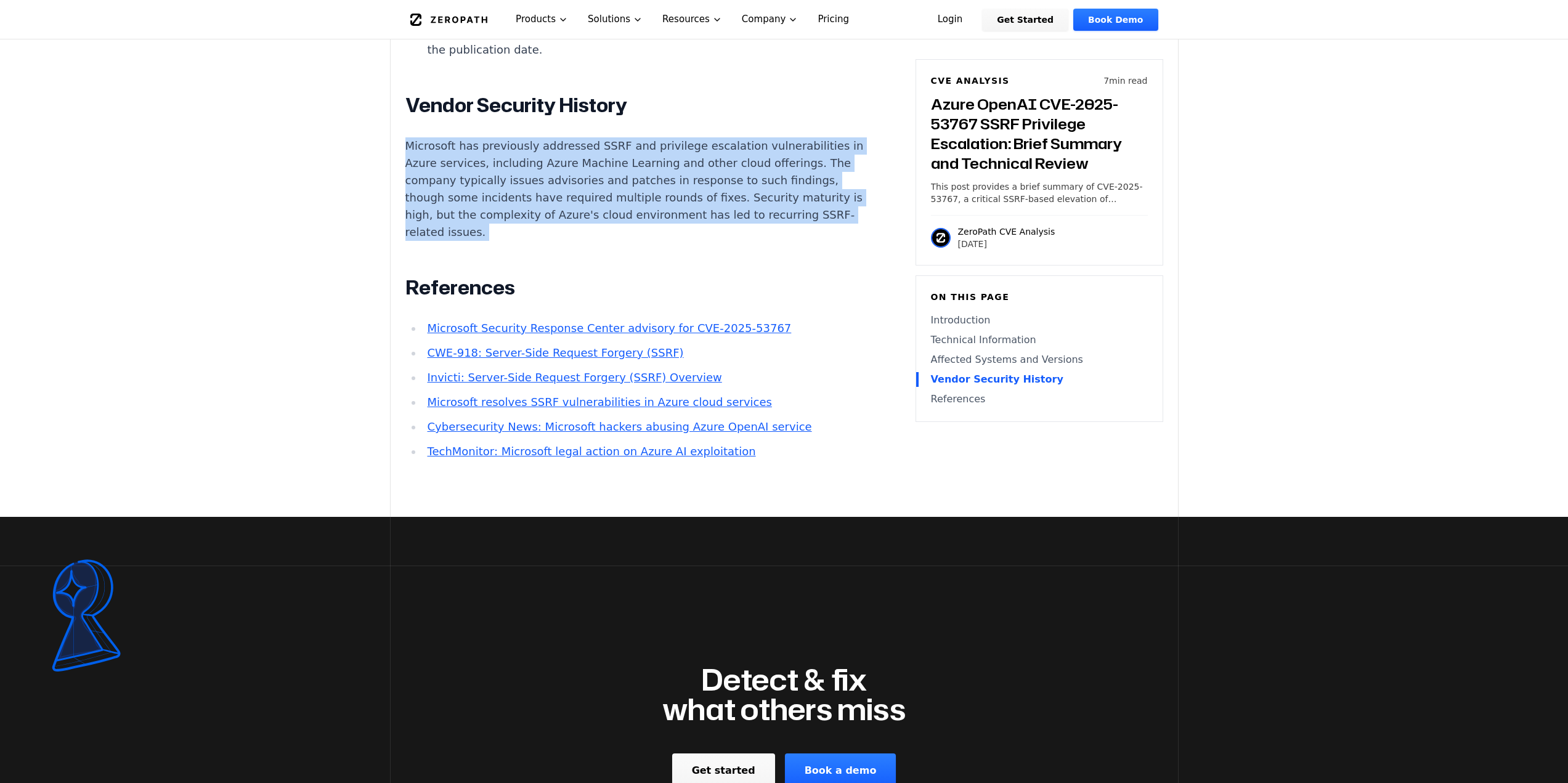
click at [649, 226] on p "Microsoft has previously addressed SSRF and privilege escalation vulnerabilitie…" at bounding box center [635, 189] width 458 height 104
click at [563, 240] on p "Microsoft has previously addressed SSRF and privilege escalation vulnerabilitie…" at bounding box center [635, 189] width 458 height 104
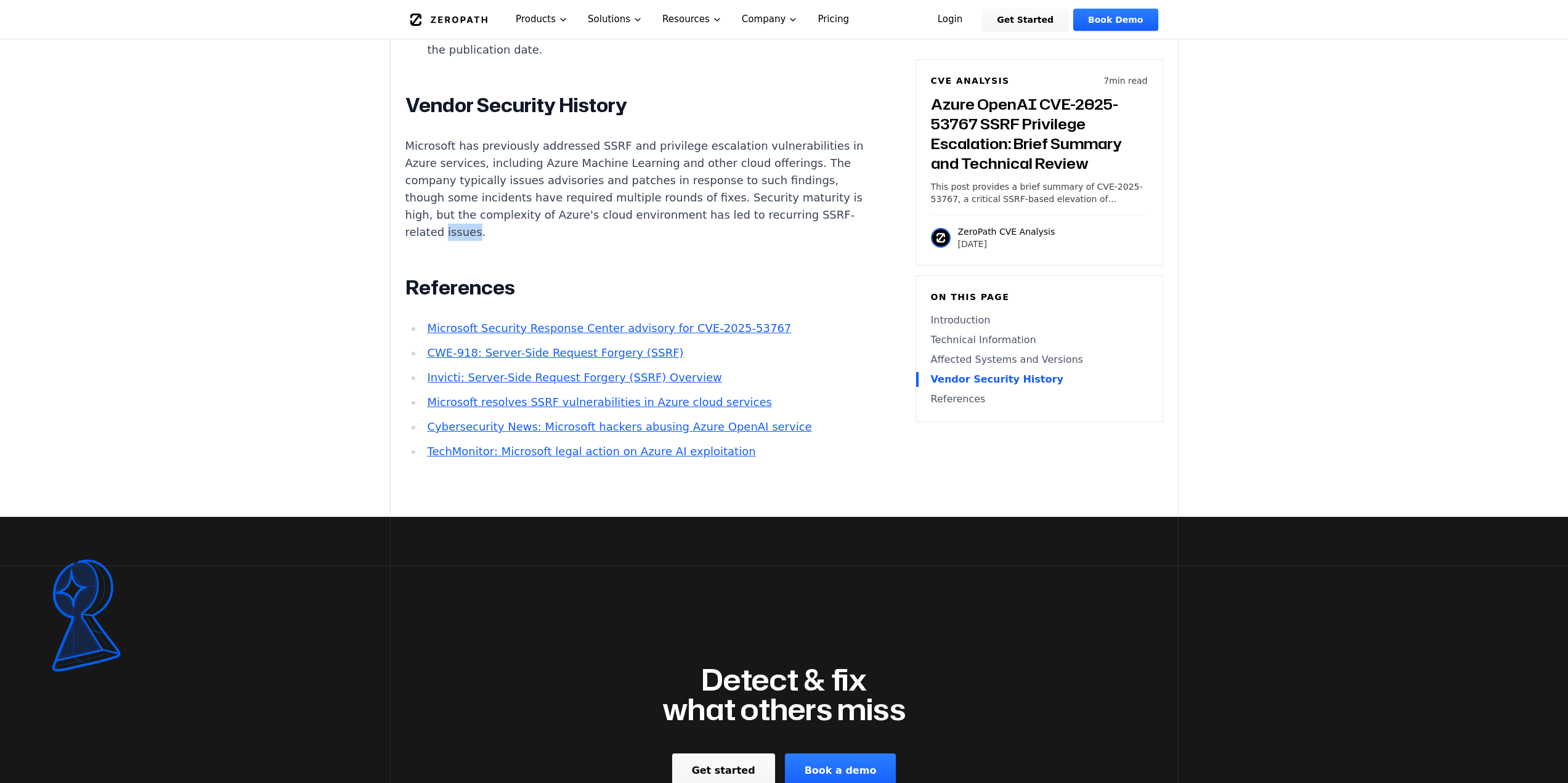
click at [563, 240] on p "Microsoft has previously addressed SSRF and privilege escalation vulnerabilitie…" at bounding box center [635, 189] width 458 height 104
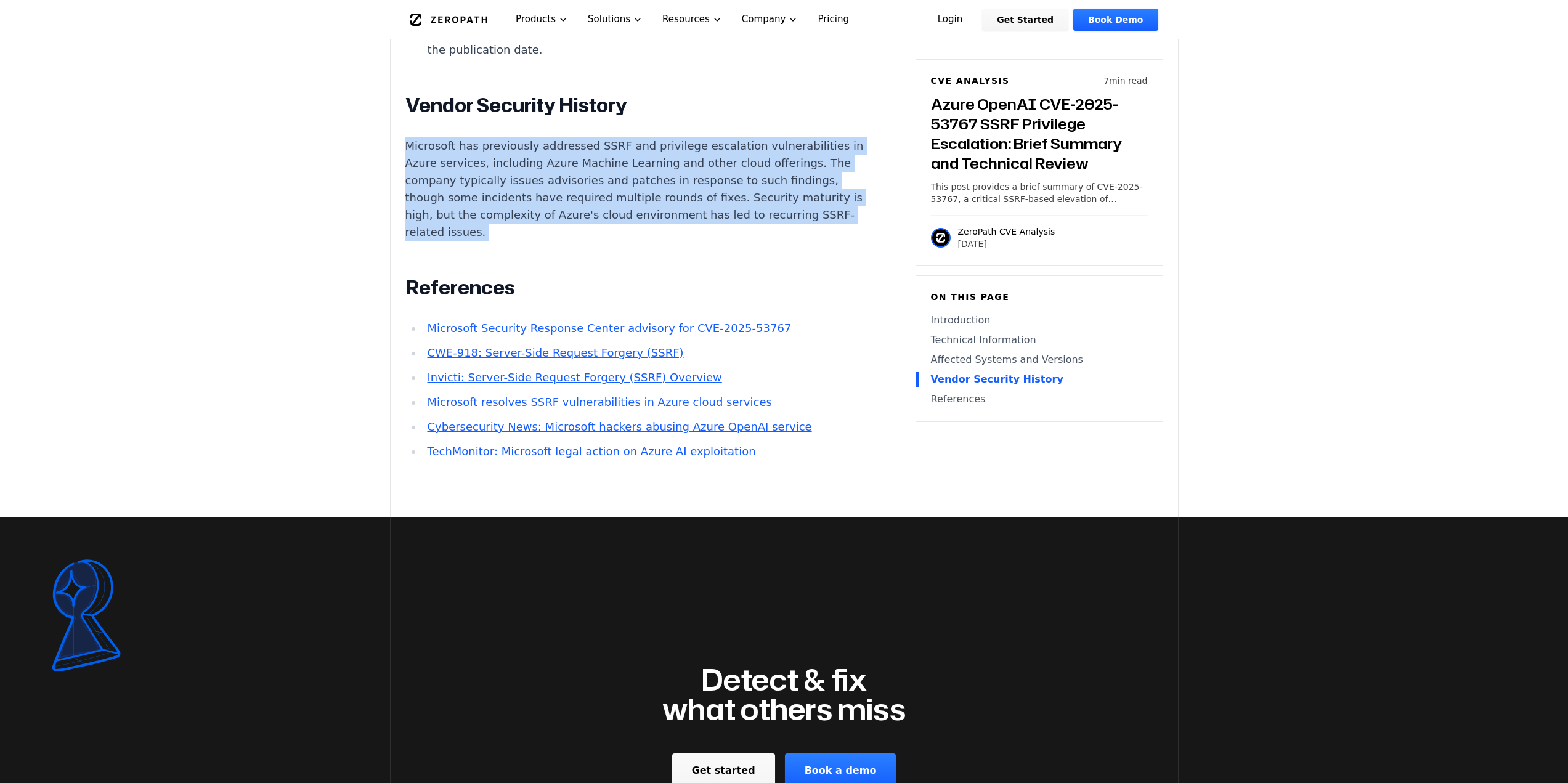
click at [563, 240] on p "Microsoft has previously addressed SSRF and privilege escalation vulnerabilitie…" at bounding box center [635, 189] width 458 height 104
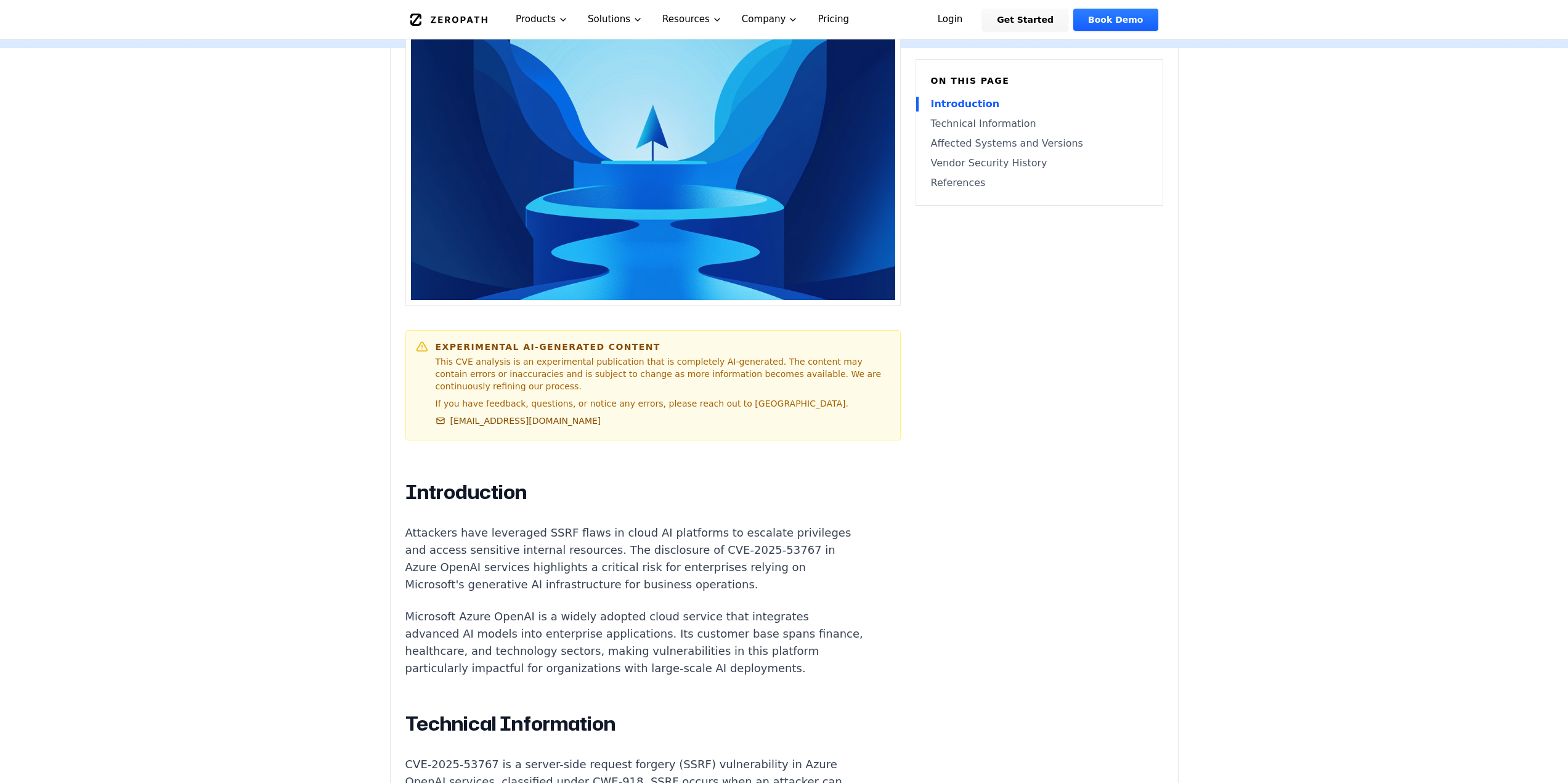
scroll to position [0, 0]
